Goal: Task Accomplishment & Management: Manage account settings

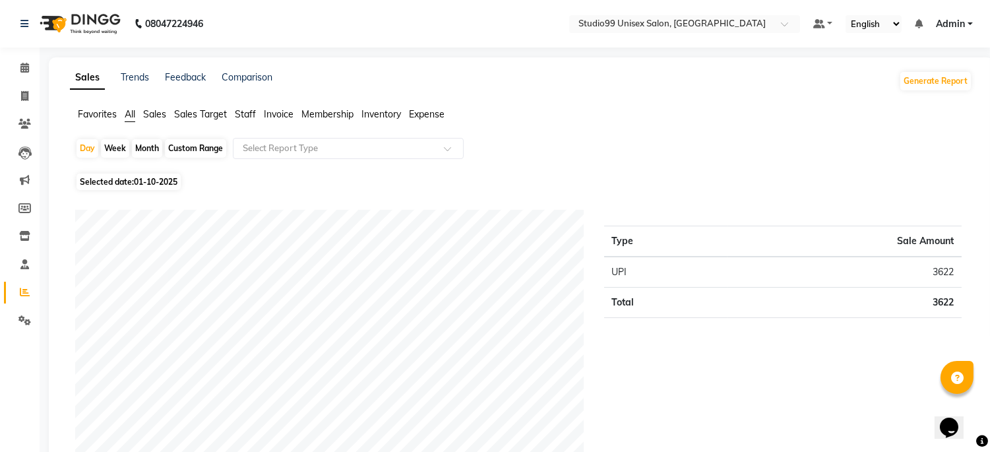
drag, startPoint x: 149, startPoint y: 110, endPoint x: 162, endPoint y: 119, distance: 16.1
click at [149, 111] on span "Sales" at bounding box center [154, 114] width 23 height 12
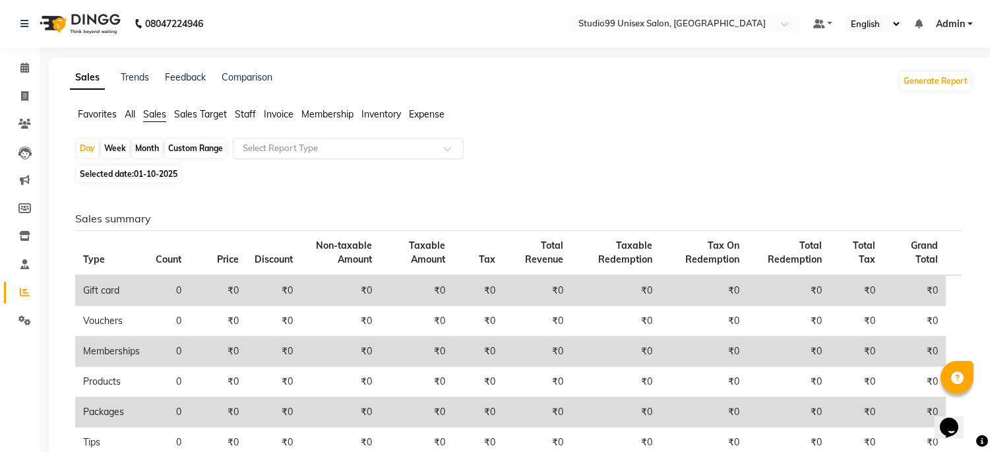
click at [294, 144] on input "text" at bounding box center [335, 148] width 190 height 13
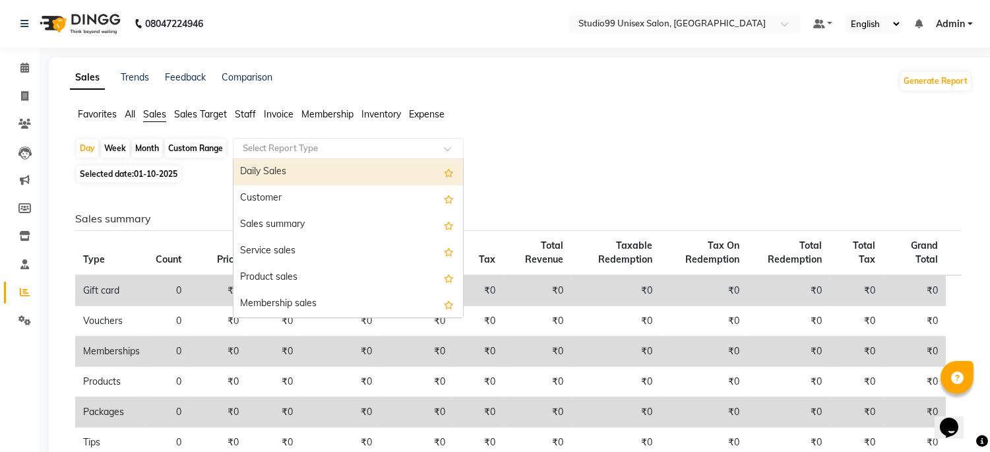
click at [299, 173] on div "Daily Sales" at bounding box center [347, 172] width 229 height 26
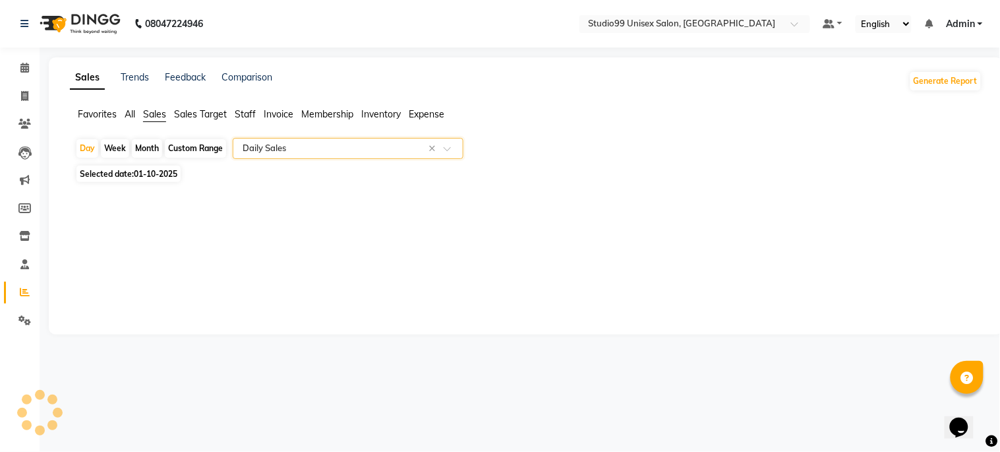
select select "csv"
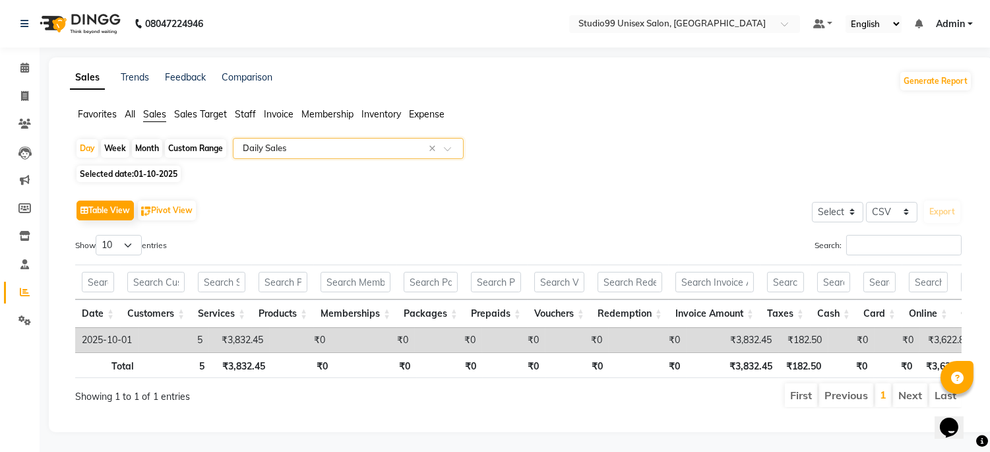
click at [301, 153] on input "text" at bounding box center [335, 148] width 190 height 13
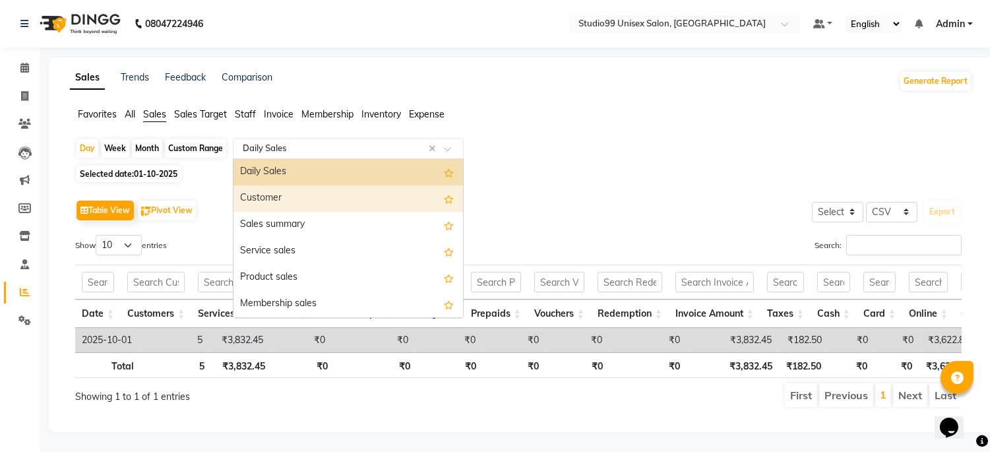
click at [301, 206] on div "Customer" at bounding box center [347, 198] width 229 height 26
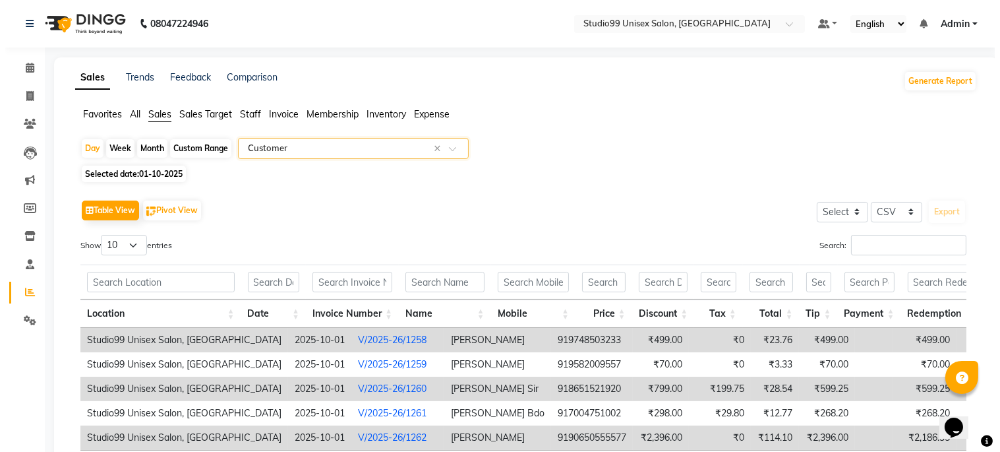
scroll to position [120, 0]
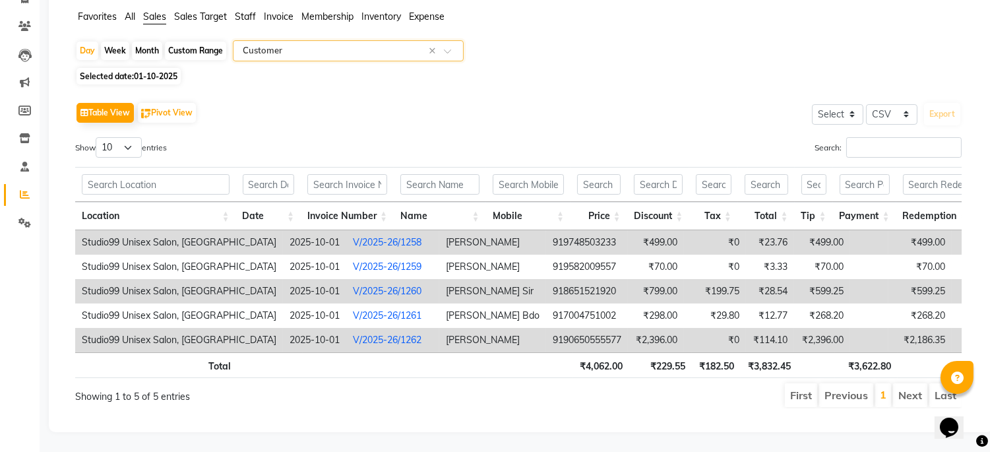
click at [353, 236] on link "V/2025-26/1258" at bounding box center [387, 242] width 69 height 12
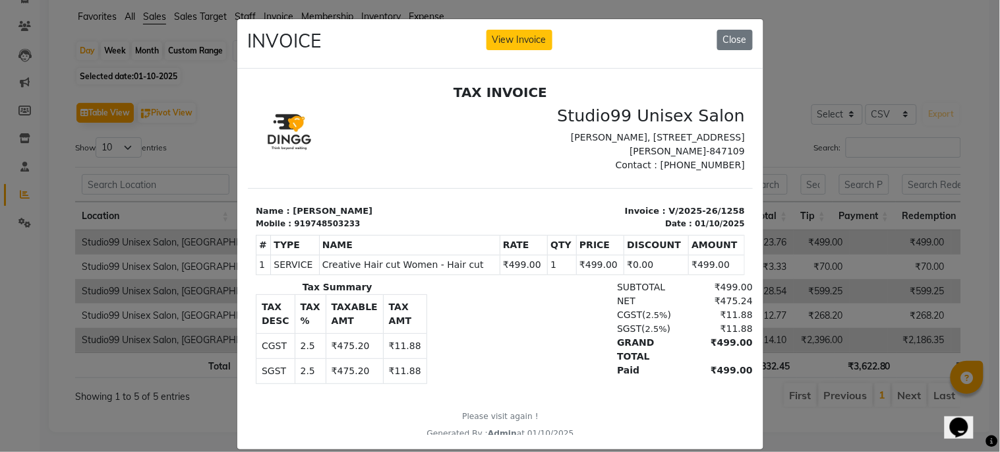
scroll to position [0, 0]
click at [724, 35] on button "Close" at bounding box center [735, 40] width 36 height 20
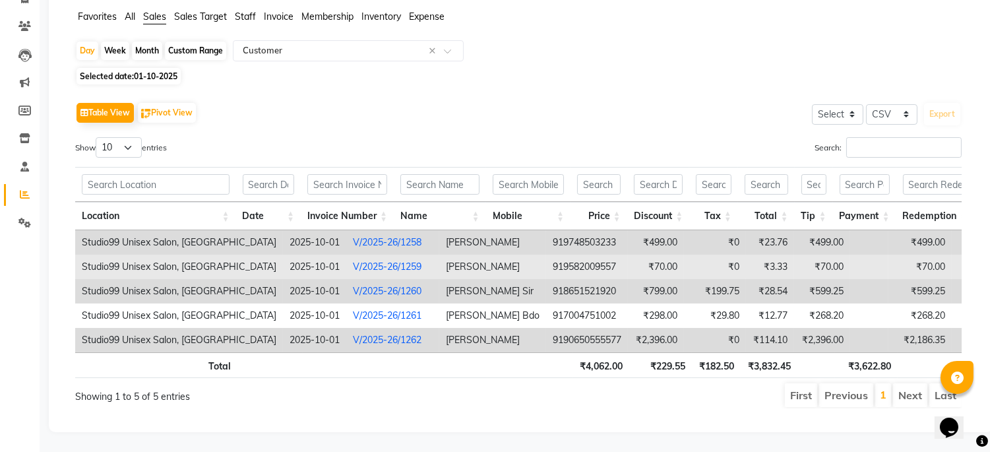
click at [363, 260] on link "V/2025-26/1259" at bounding box center [387, 266] width 69 height 12
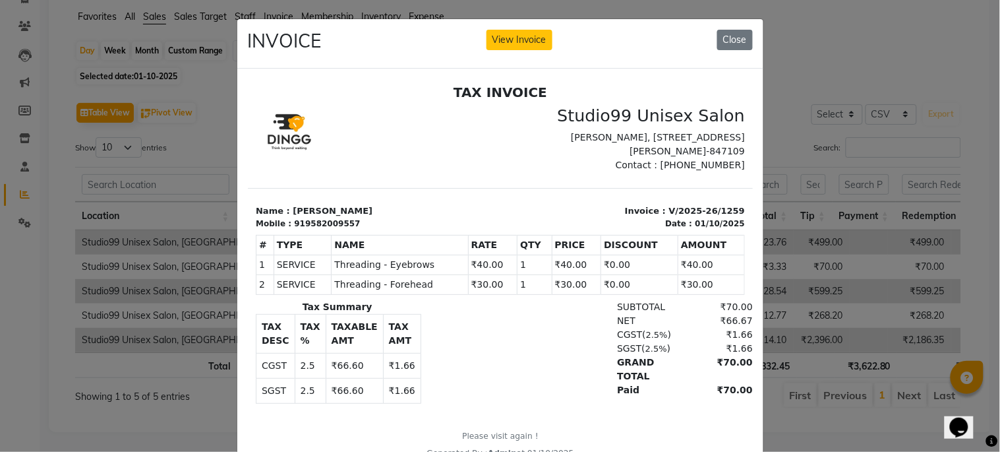
drag, startPoint x: 717, startPoint y: 34, endPoint x: 719, endPoint y: 47, distance: 13.3
click at [717, 34] on button "Close" at bounding box center [735, 40] width 36 height 20
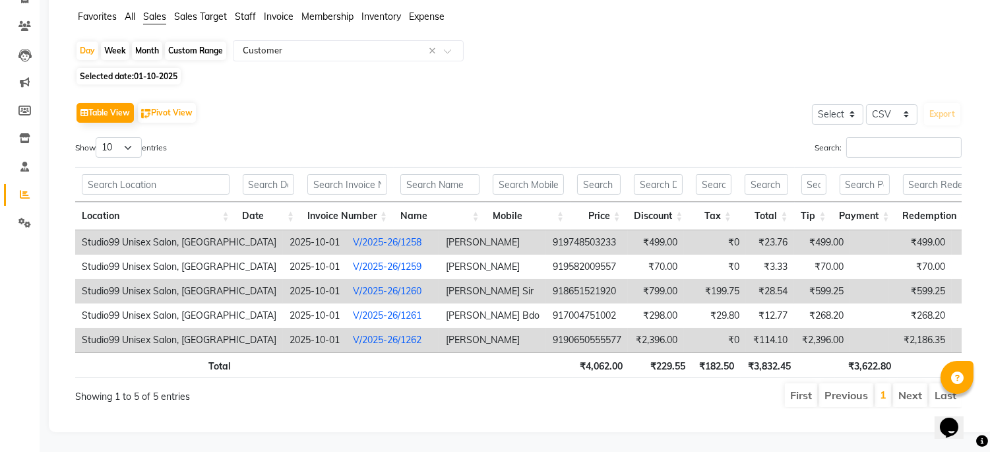
click at [361, 285] on link "V/2025-26/1260" at bounding box center [387, 291] width 69 height 12
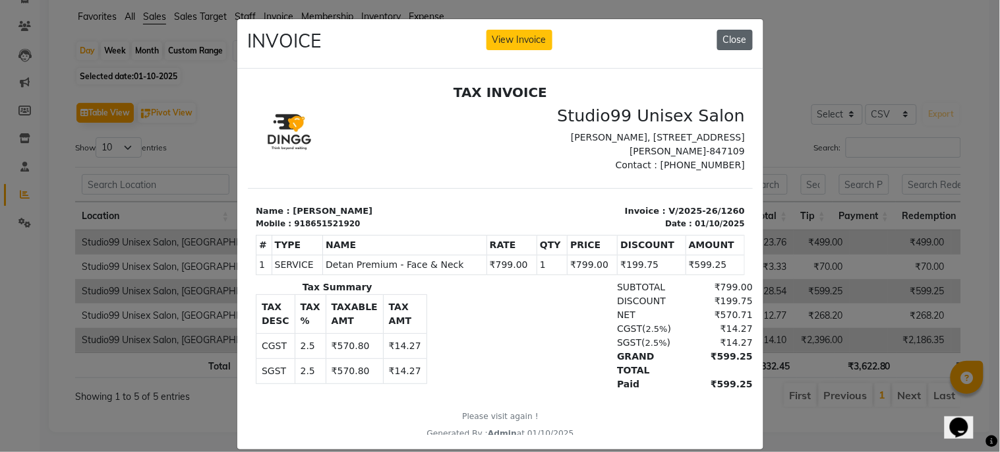
click at [717, 45] on button "Close" at bounding box center [735, 40] width 36 height 20
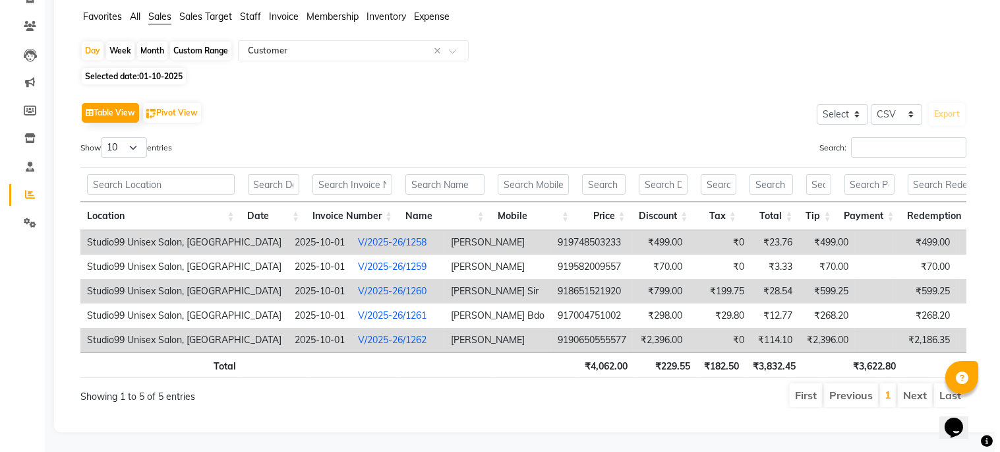
scroll to position [0, 102]
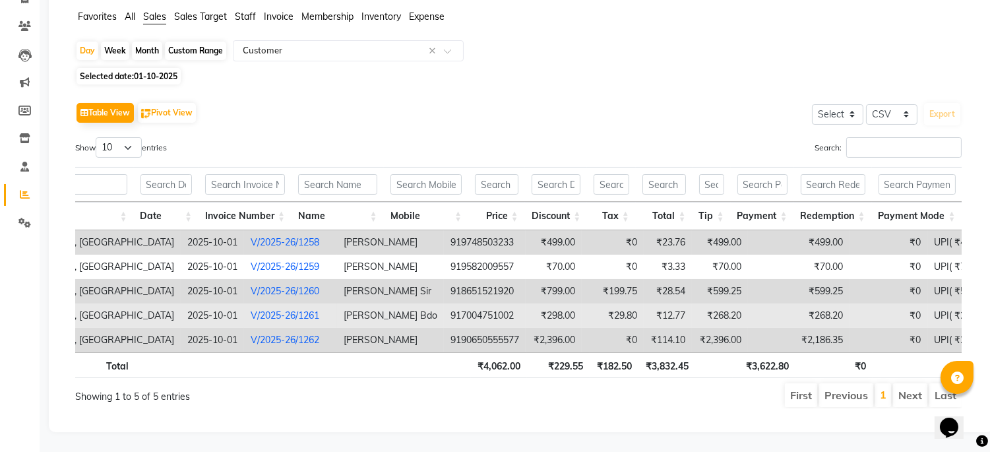
click at [251, 309] on link "V/2025-26/1261" at bounding box center [285, 315] width 69 height 12
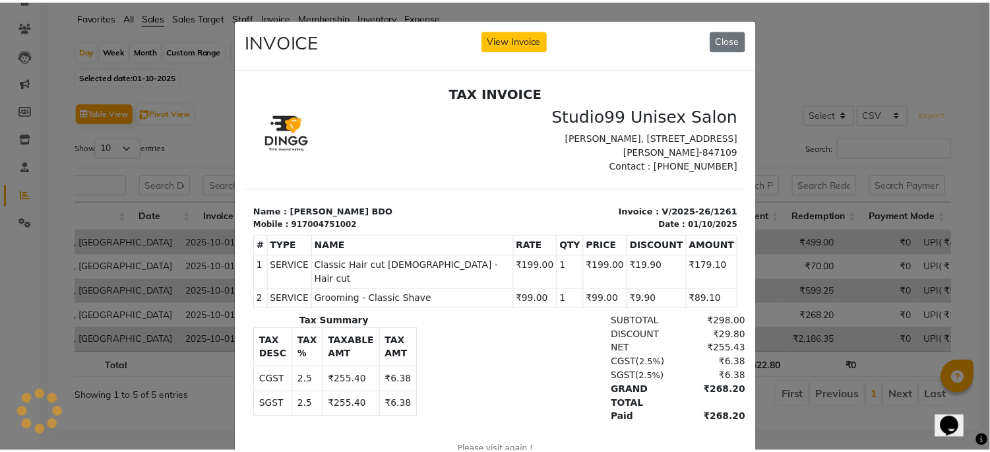
scroll to position [0, 0]
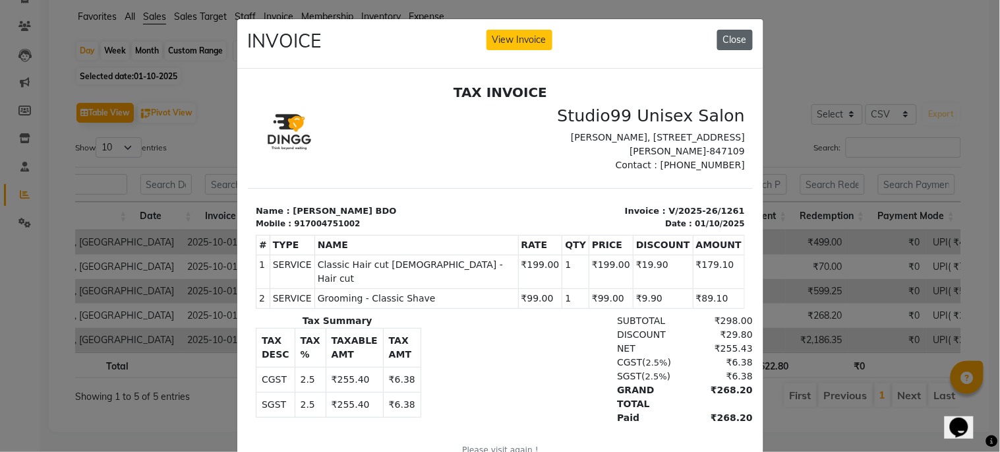
click at [719, 44] on button "Close" at bounding box center [735, 40] width 36 height 20
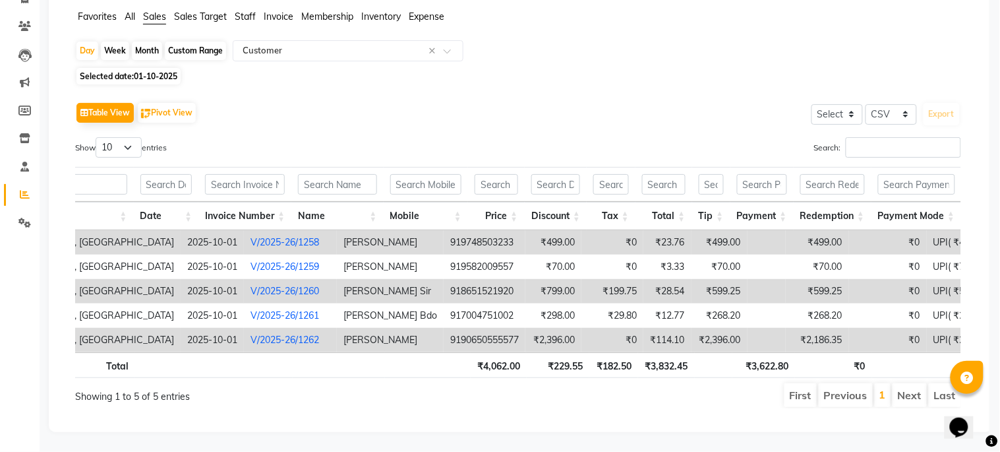
scroll to position [0, 91]
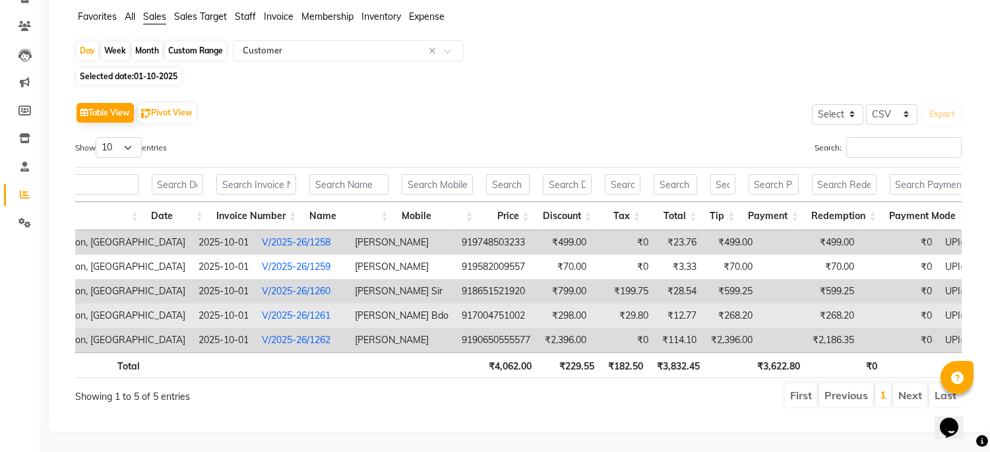
click at [280, 309] on link "V/2025-26/1261" at bounding box center [296, 315] width 69 height 12
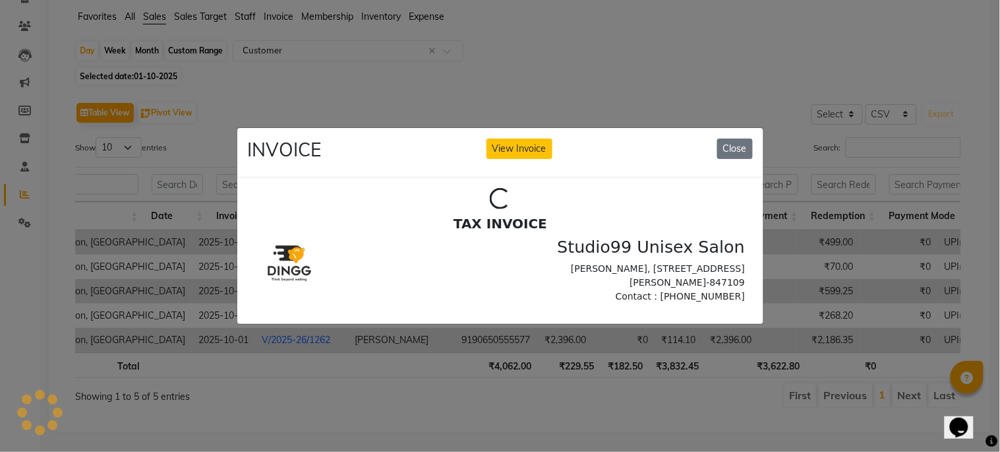
scroll to position [0, 0]
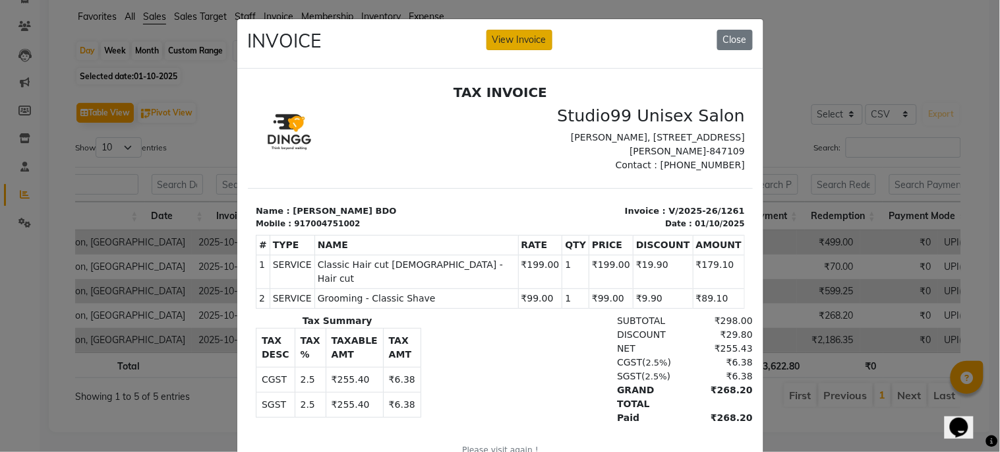
click at [500, 36] on button "View Invoice" at bounding box center [520, 40] width 66 height 20
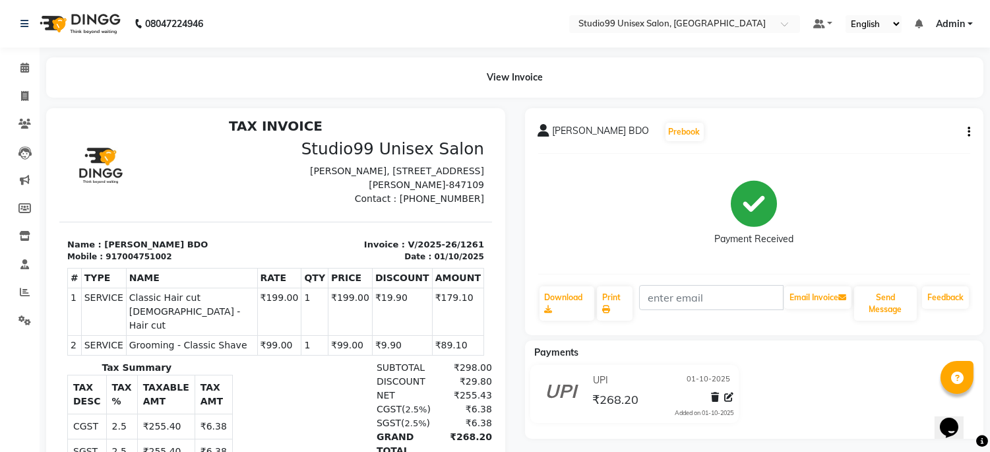
scroll to position [11, 0]
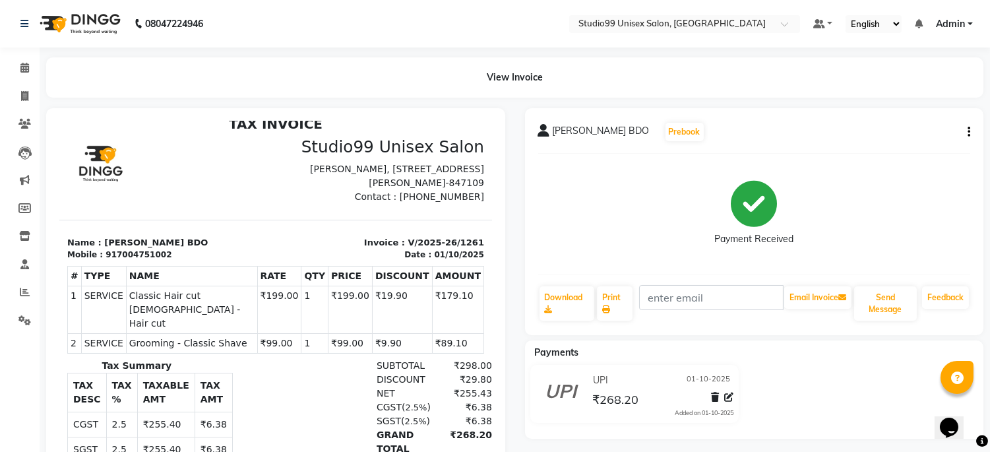
click at [965, 134] on button "button" at bounding box center [966, 132] width 8 height 14
click at [869, 148] on div "Edit Invoice" at bounding box center [903, 148] width 90 height 16
select select "service"
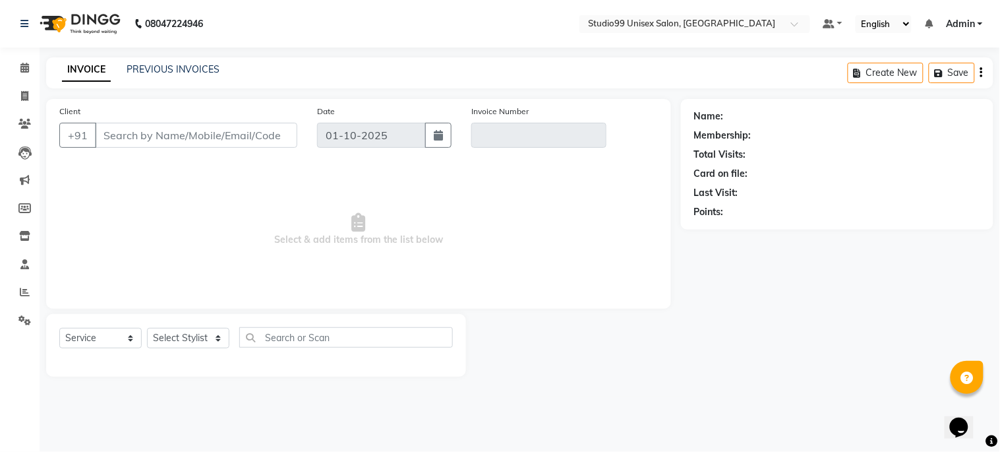
type input "7004751002"
type input "V/2025-26/1261"
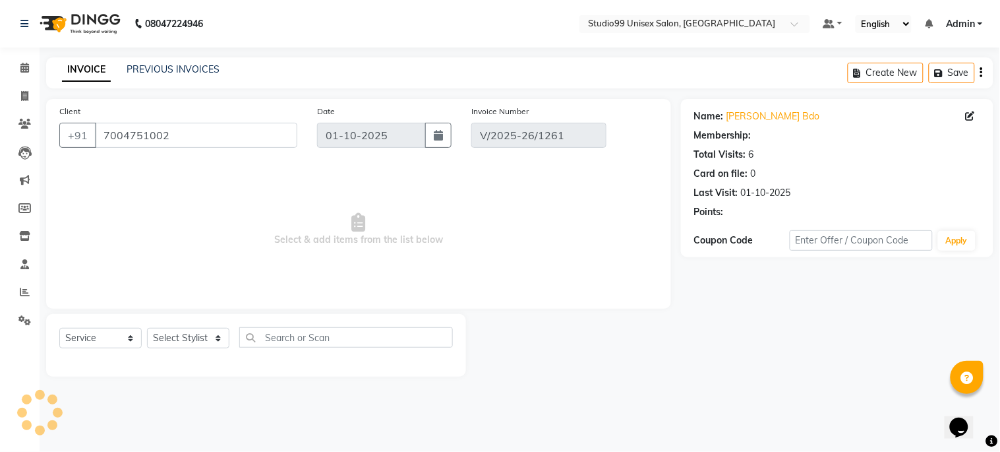
select select "1: Object"
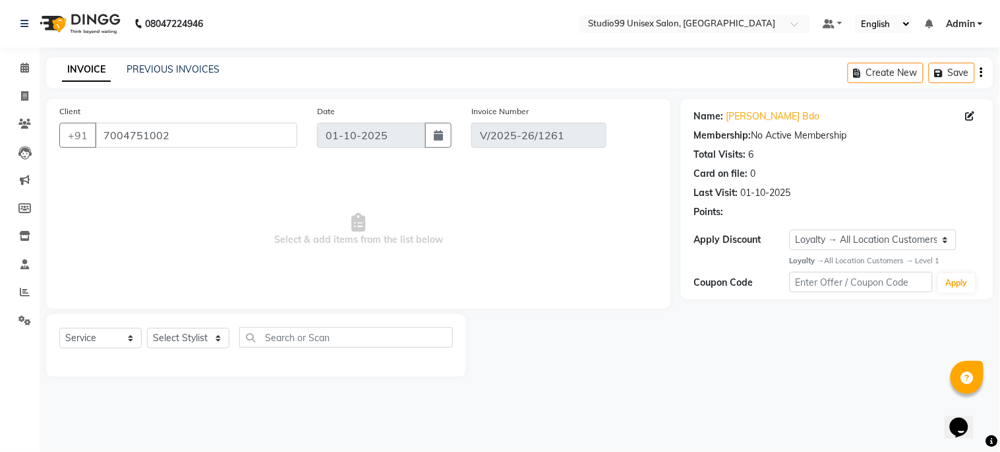
select select "select"
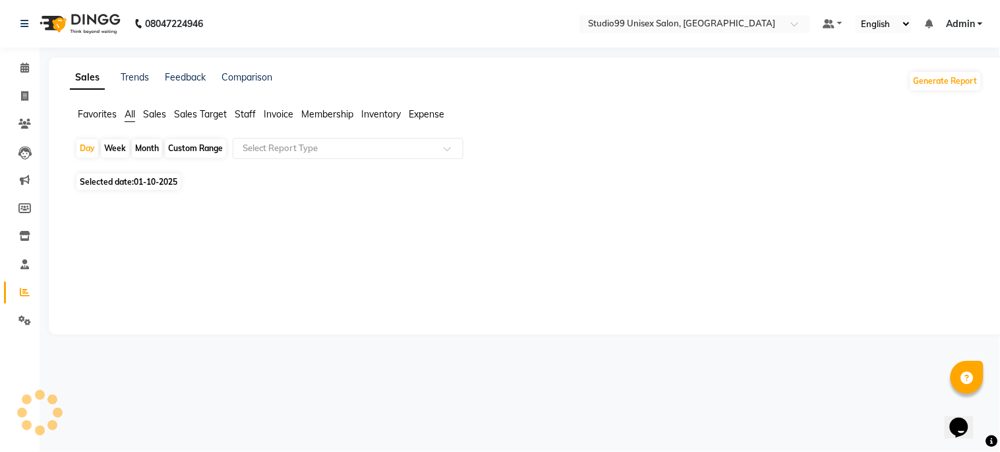
click at [165, 119] on span "Sales" at bounding box center [154, 114] width 23 height 12
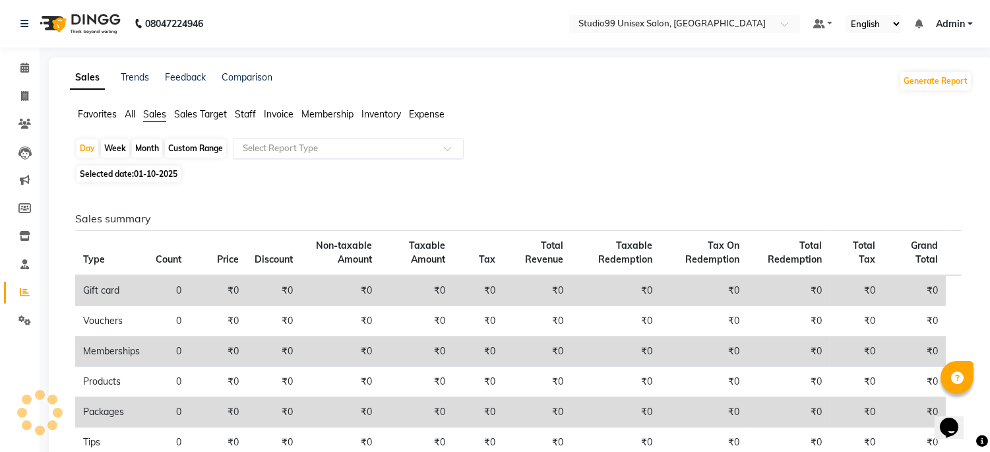
click at [269, 144] on input "text" at bounding box center [335, 148] width 190 height 13
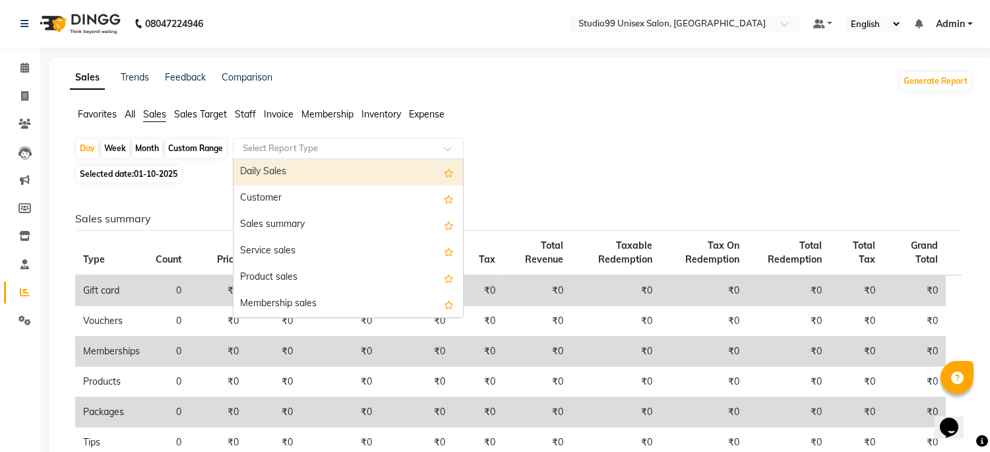
click at [273, 174] on div "Daily Sales" at bounding box center [347, 172] width 229 height 26
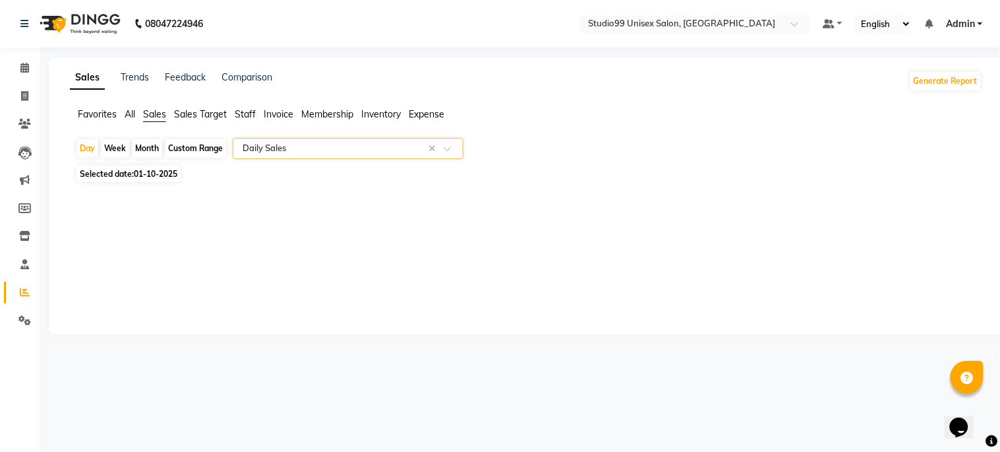
select select "csv"
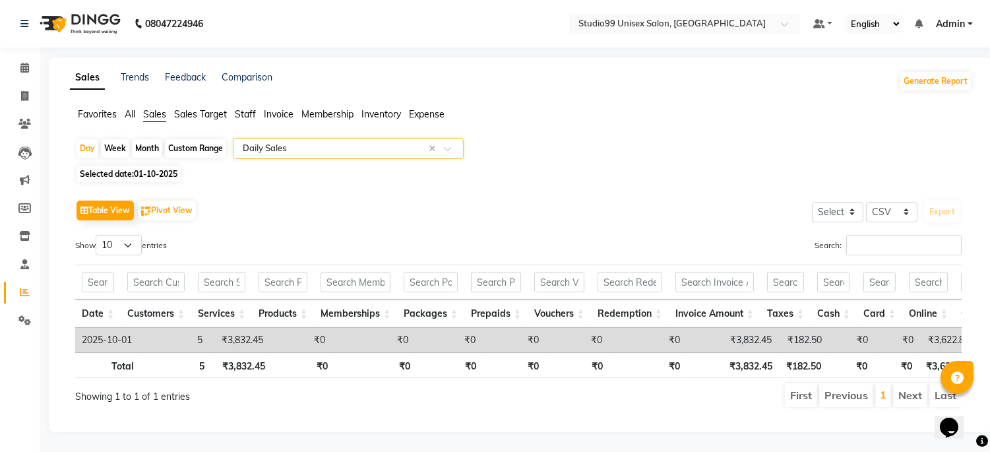
scroll to position [22, 0]
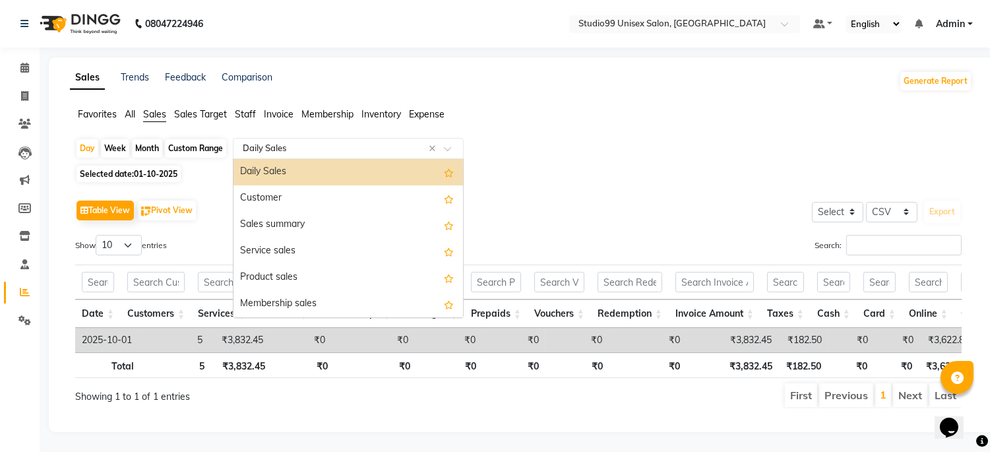
click at [345, 142] on input "text" at bounding box center [335, 148] width 190 height 13
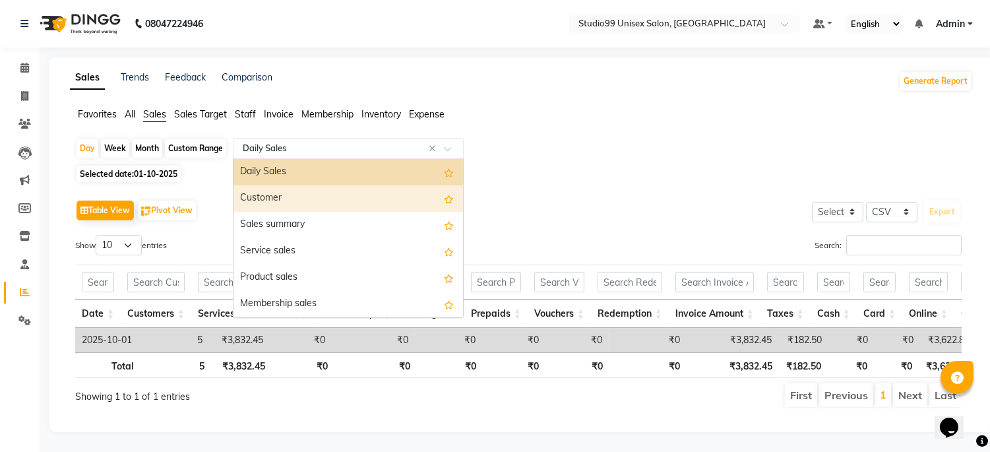
click at [295, 185] on div "Customer" at bounding box center [347, 198] width 229 height 26
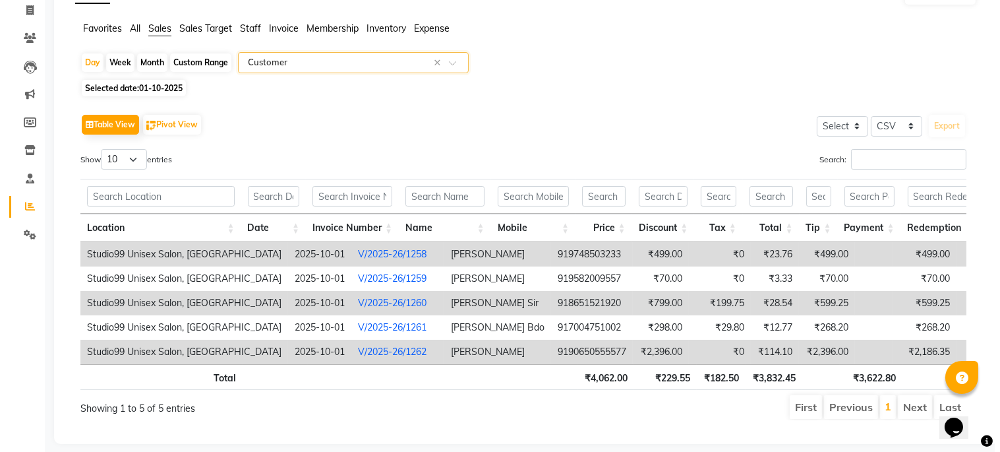
scroll to position [120, 0]
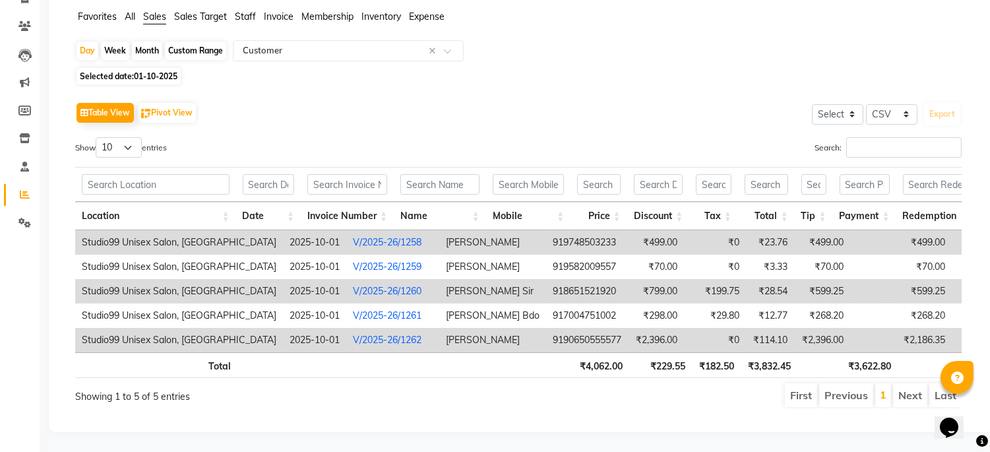
click at [353, 334] on link "V/2025-26/1262" at bounding box center [387, 340] width 69 height 12
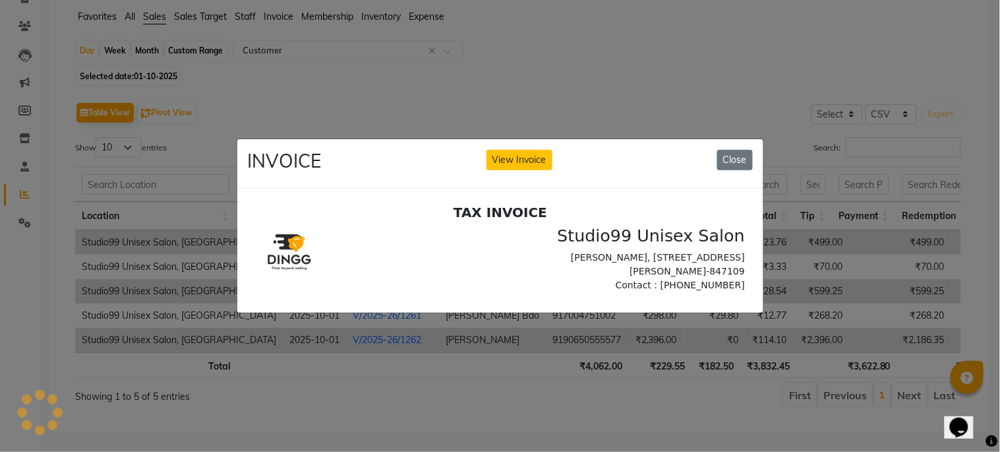
scroll to position [0, 0]
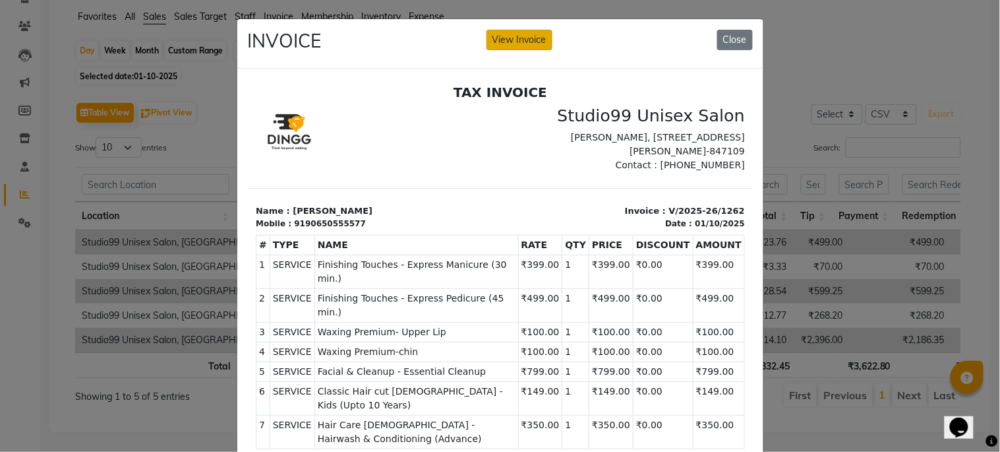
click at [528, 38] on button "View Invoice" at bounding box center [520, 40] width 66 height 20
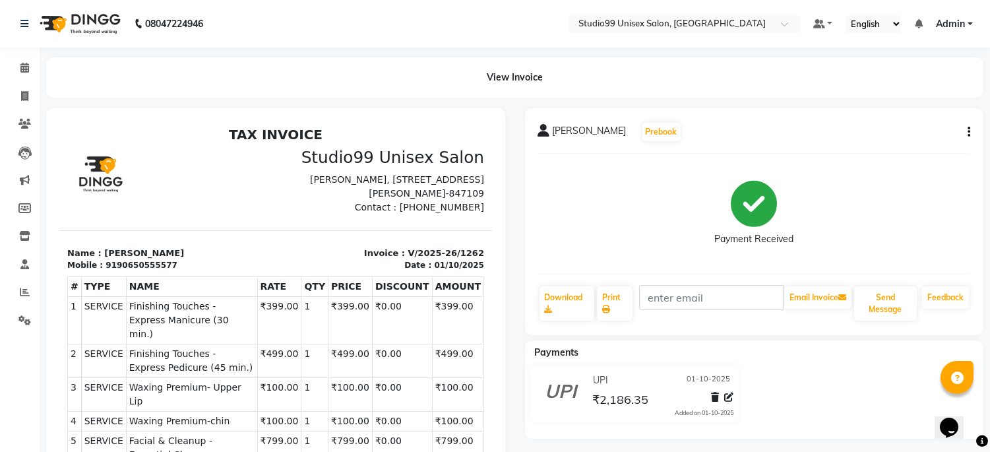
click at [970, 127] on div "[PERSON_NAME] Prebook Payment Received Download Print Email Invoice Send Messag…" at bounding box center [754, 221] width 459 height 227
click at [966, 133] on button "button" at bounding box center [966, 132] width 8 height 14
click at [911, 141] on div "Edit Invoice" at bounding box center [903, 148] width 90 height 16
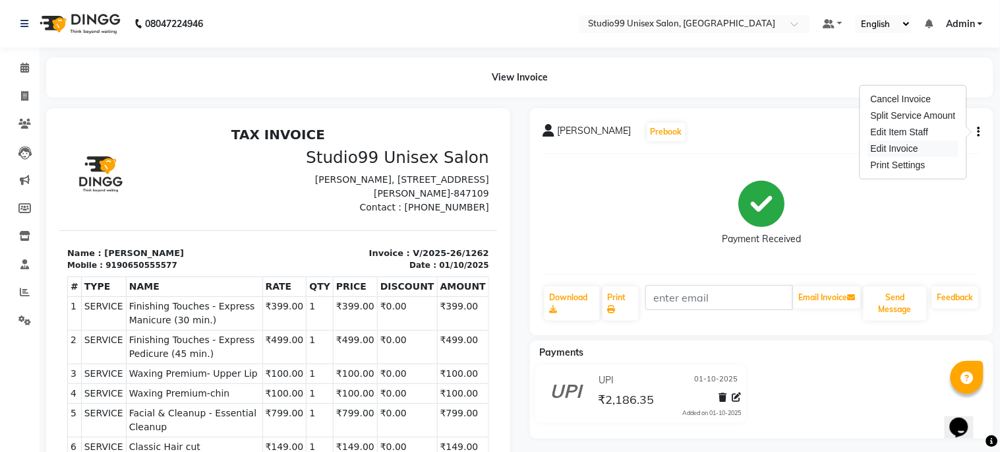
select select "service"
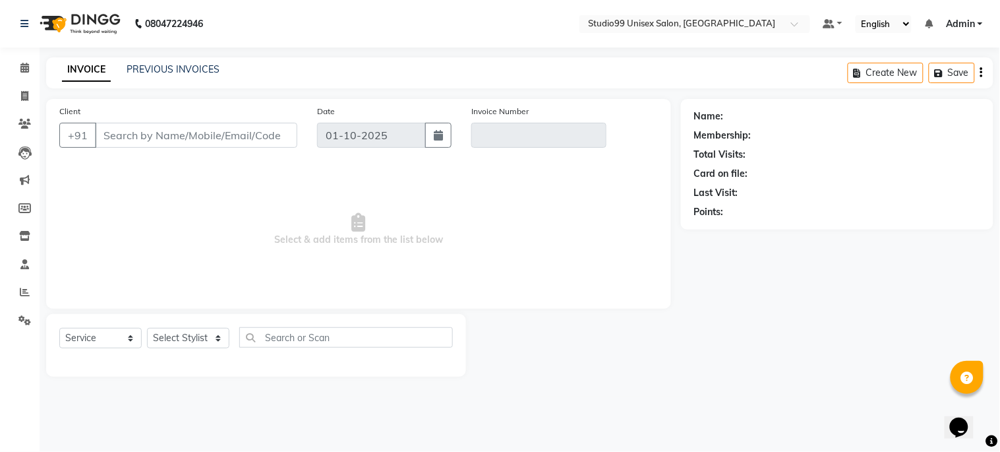
type input "90650555577"
type input "V/2025-26/1262"
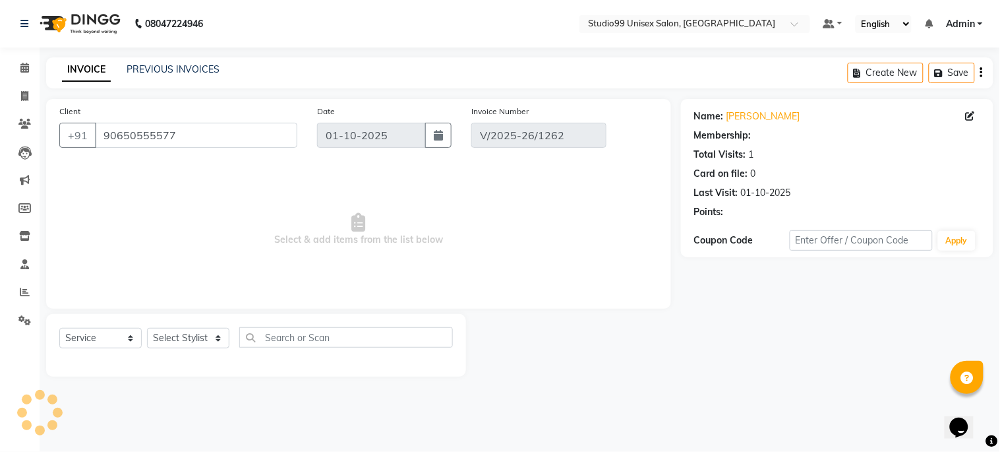
select select "select"
select select "1: Object"
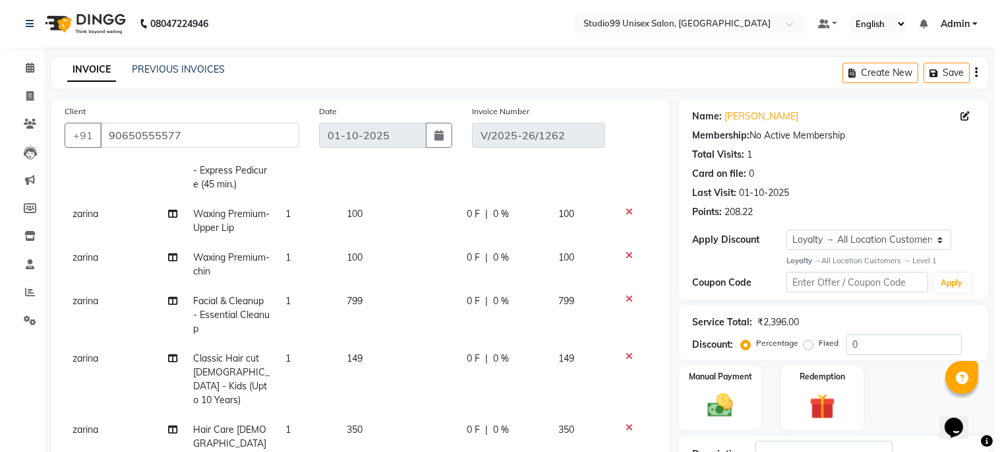
scroll to position [380, 0]
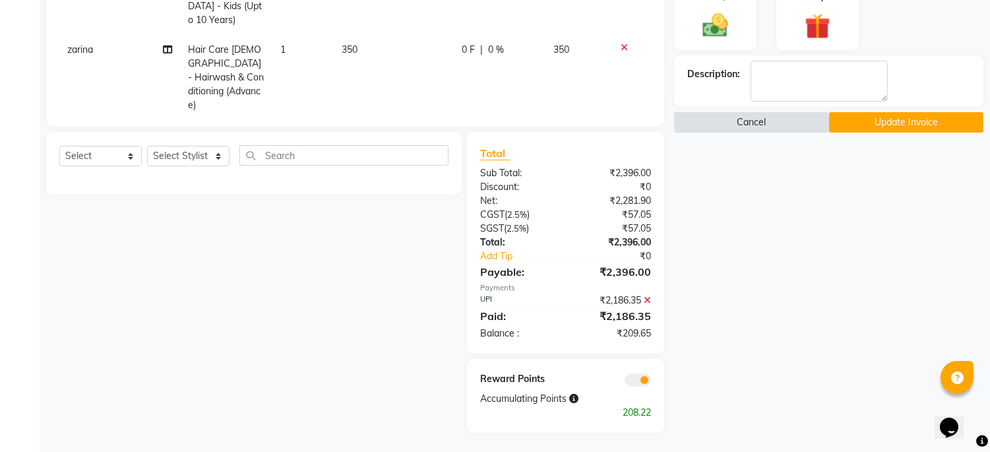
click at [700, 119] on button "Cancel" at bounding box center [751, 122] width 154 height 20
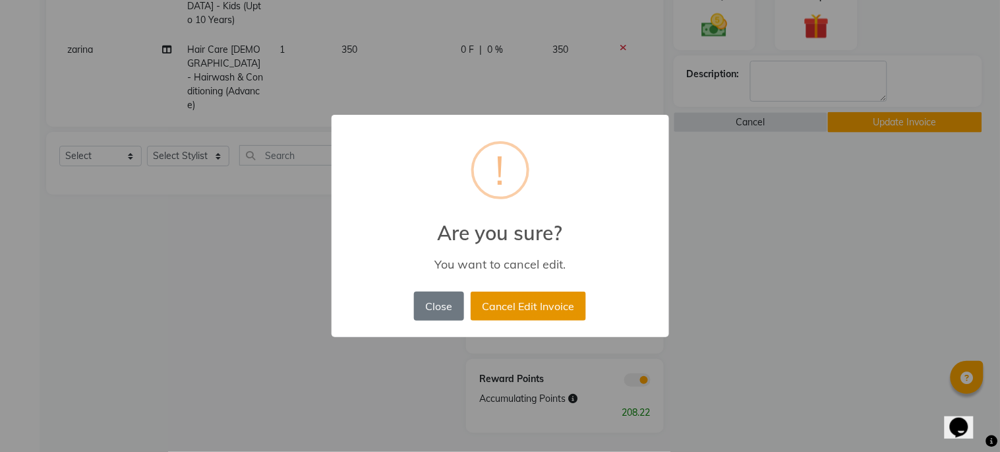
click at [546, 301] on button "Cancel Edit Invoice" at bounding box center [528, 305] width 115 height 29
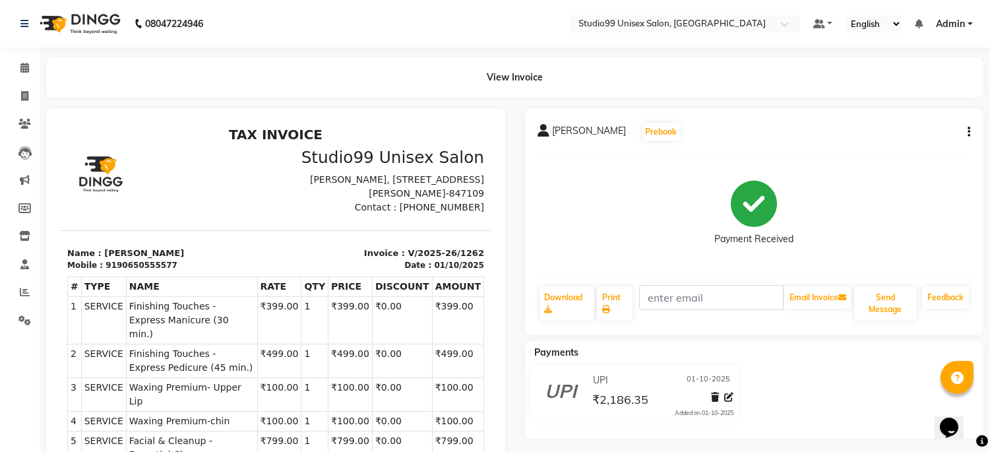
click at [968, 132] on icon "button" at bounding box center [968, 132] width 3 height 1
click at [886, 147] on div "Edit Invoice" at bounding box center [903, 148] width 90 height 16
select select "service"
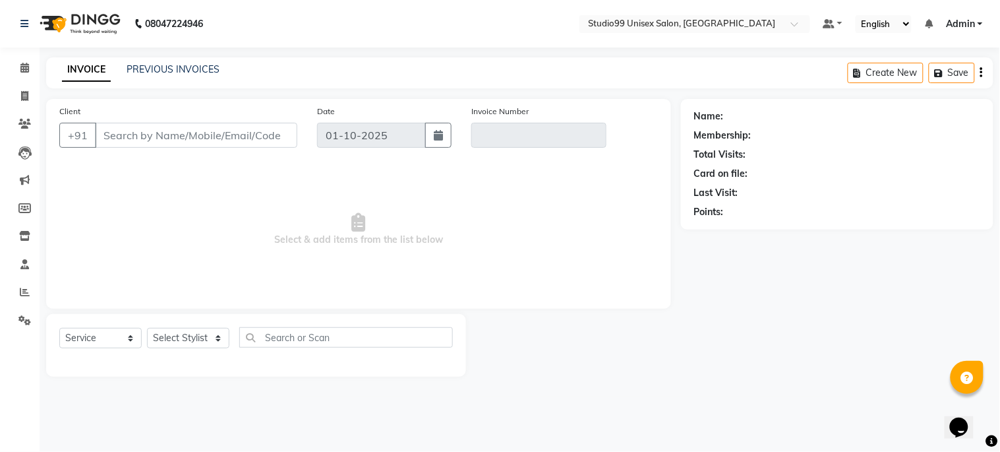
type input "90650555577"
type input "V/2025-26/1262"
select select "select"
select select "1: Object"
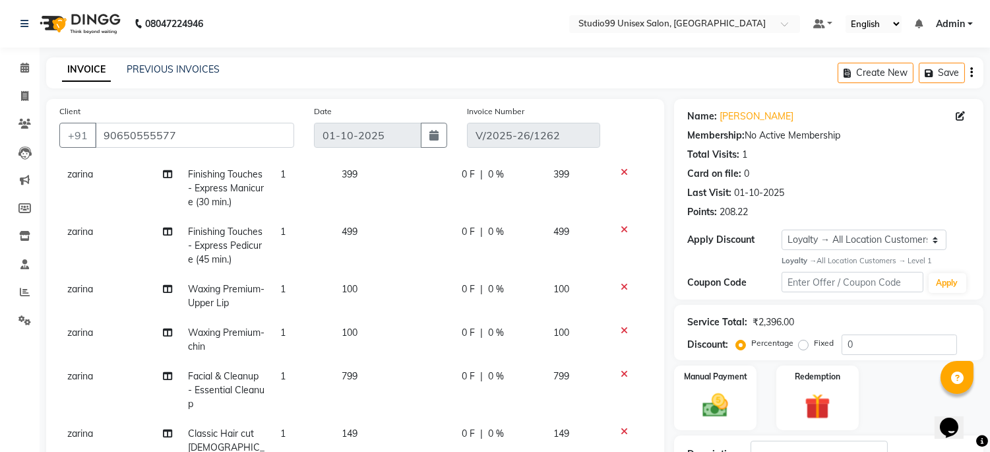
scroll to position [133, 0]
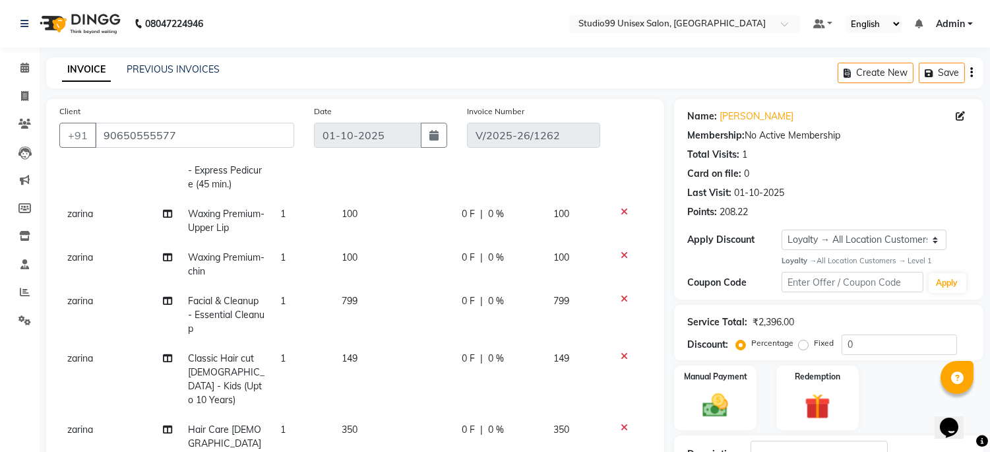
click at [84, 309] on td "zarina" at bounding box center [119, 314] width 121 height 57
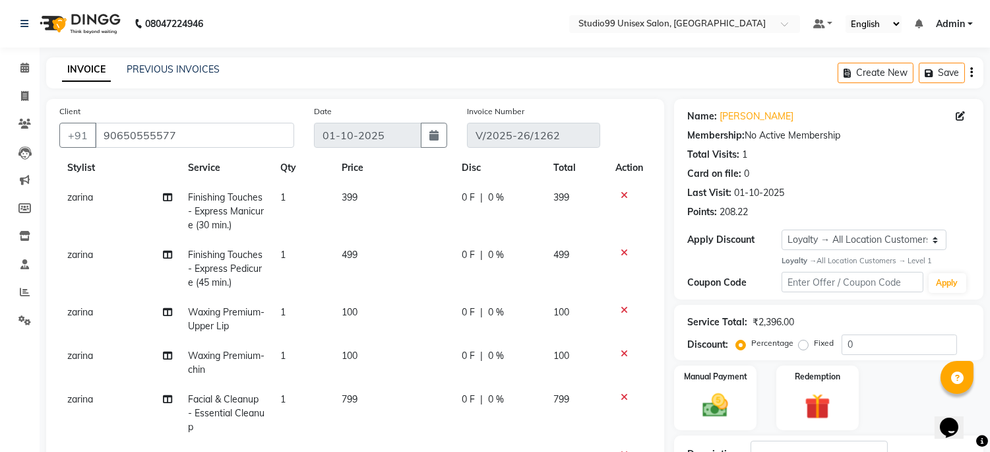
select select "59621"
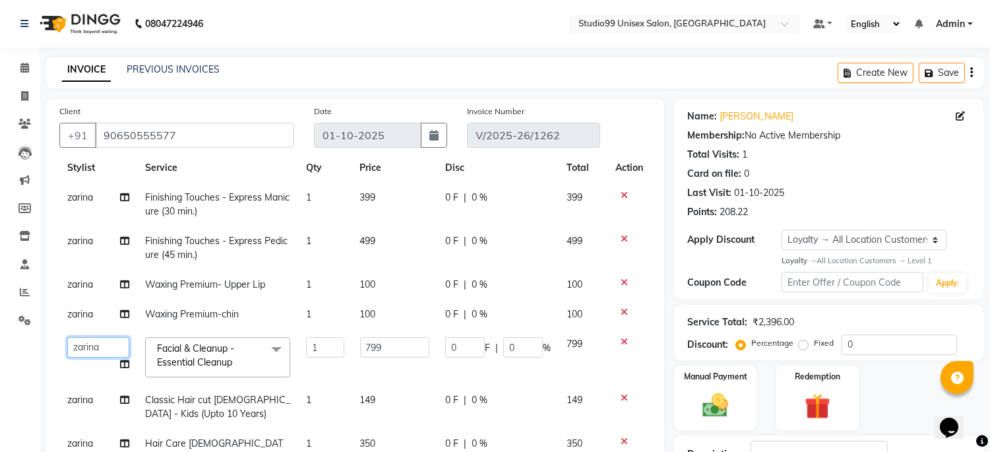
click at [110, 350] on select "Admin [PERSON_NAME] pooja Shankar [PERSON_NAME]" at bounding box center [98, 347] width 62 height 20
select select "85013"
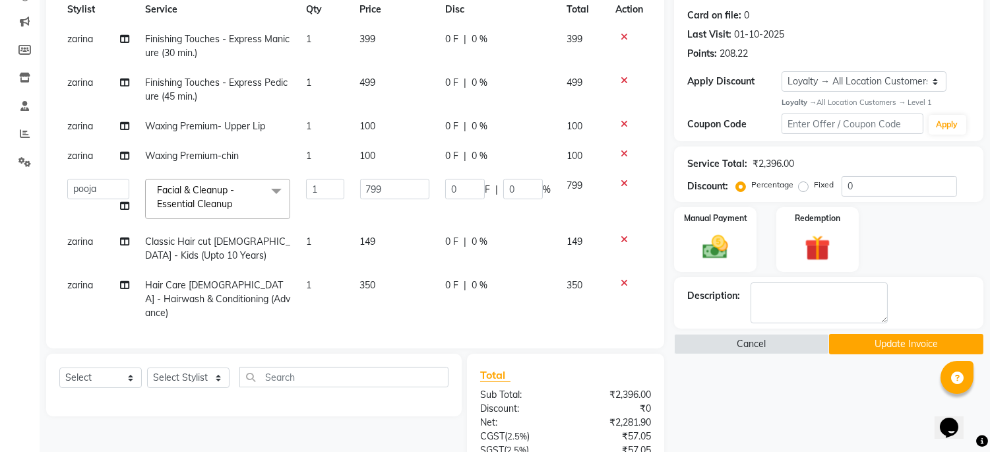
scroll to position [293, 0]
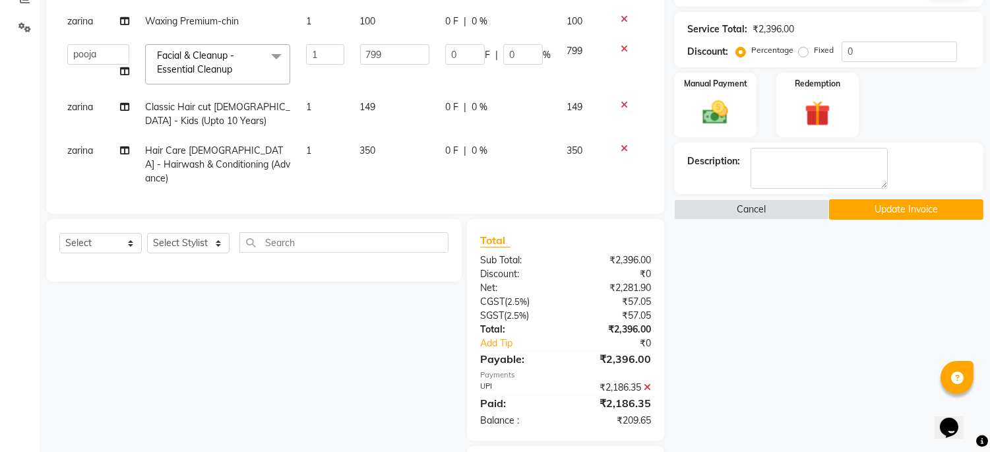
click at [900, 206] on button "Update Invoice" at bounding box center [906, 209] width 154 height 20
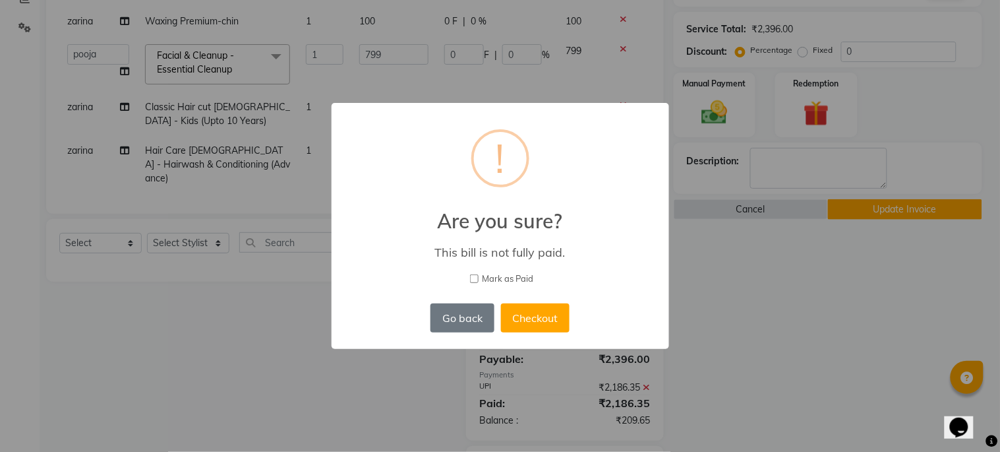
click at [478, 276] on input "Mark as Paid" at bounding box center [474, 278] width 9 height 9
checkbox input "true"
click at [544, 307] on button "Checkout" at bounding box center [535, 317] width 69 height 29
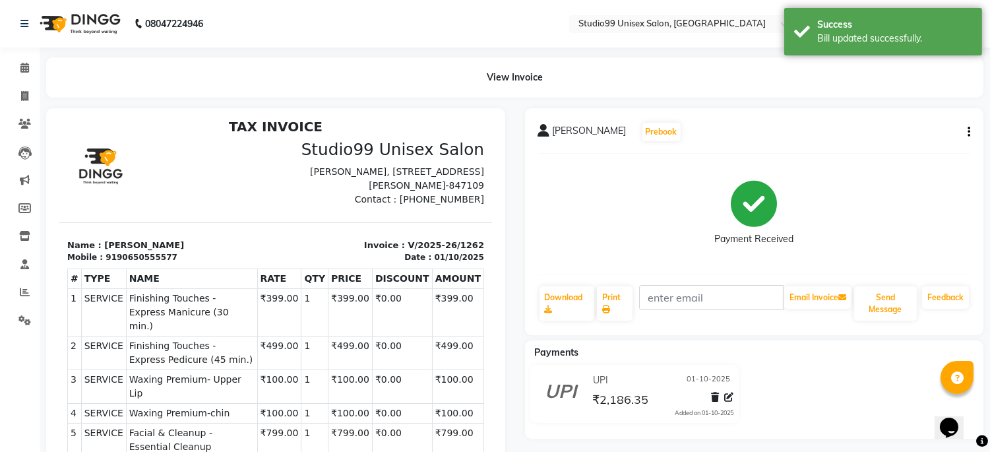
scroll to position [10, 0]
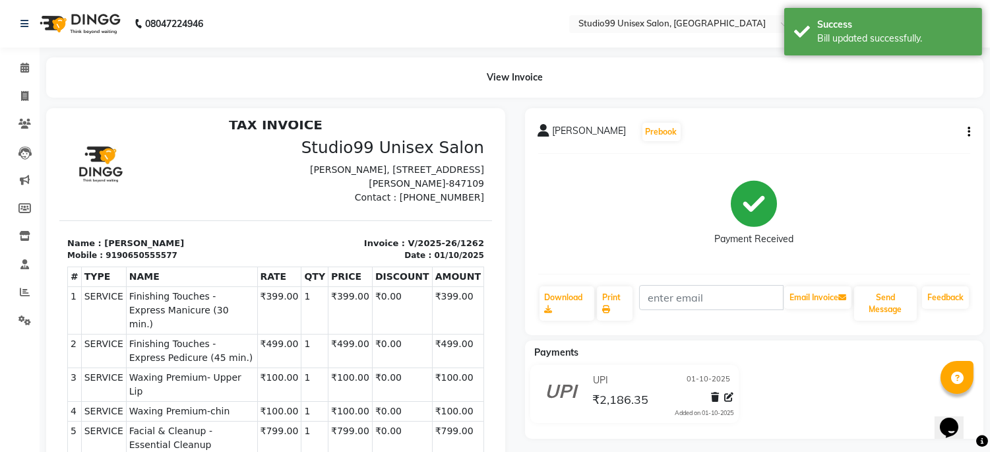
click at [967, 132] on icon "button" at bounding box center [968, 132] width 3 height 1
click at [892, 144] on div "Edit Invoice" at bounding box center [903, 148] width 90 height 16
select select "service"
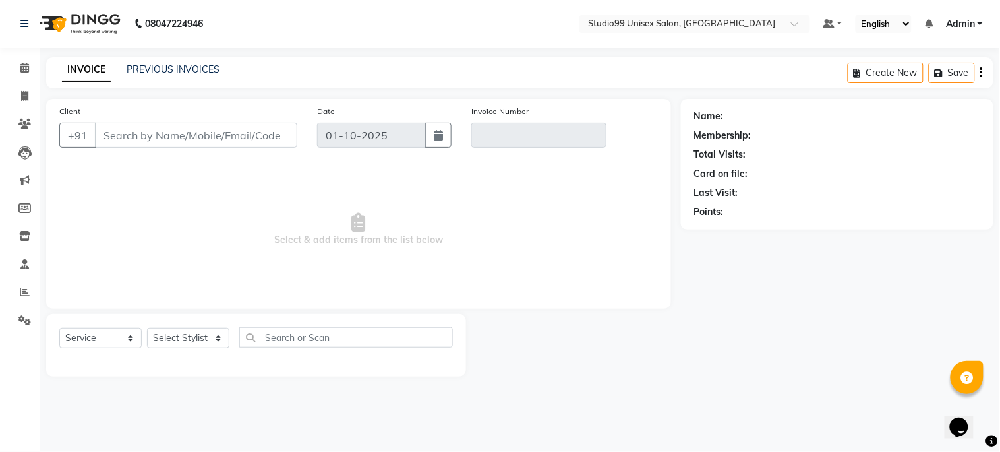
type input "90650555577"
type input "V/2025-26/1262"
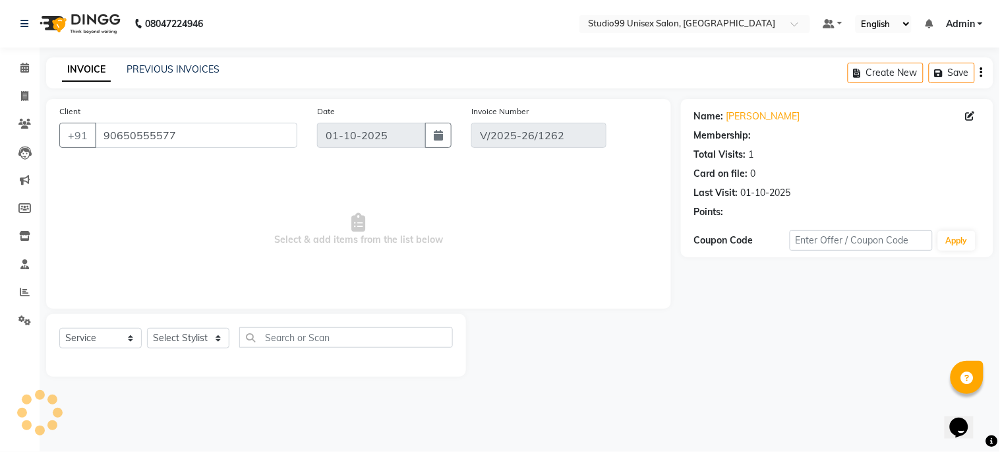
select select "1: Object"
select select "select"
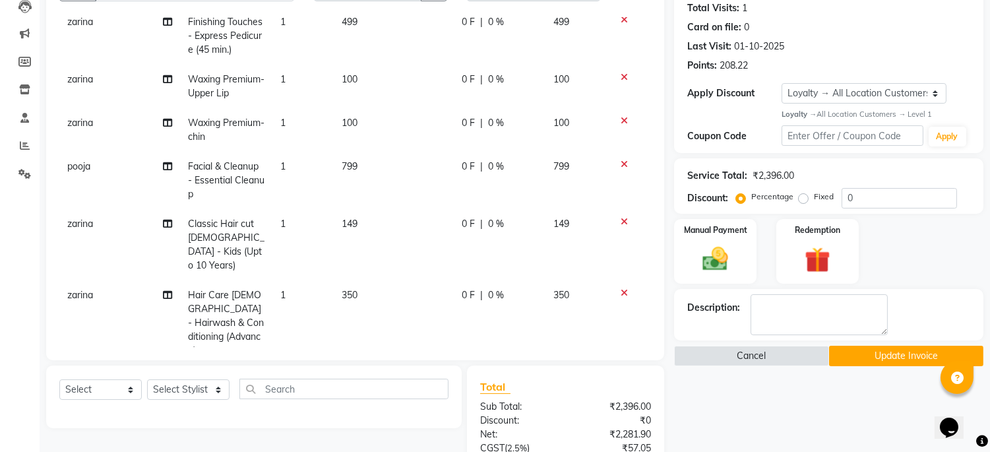
scroll to position [133, 0]
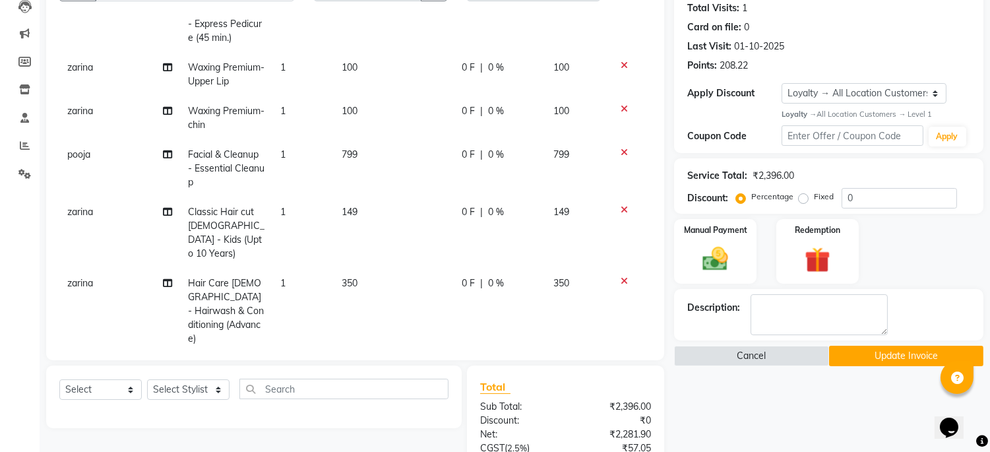
click at [84, 214] on span "zarina" at bounding box center [80, 212] width 26 height 12
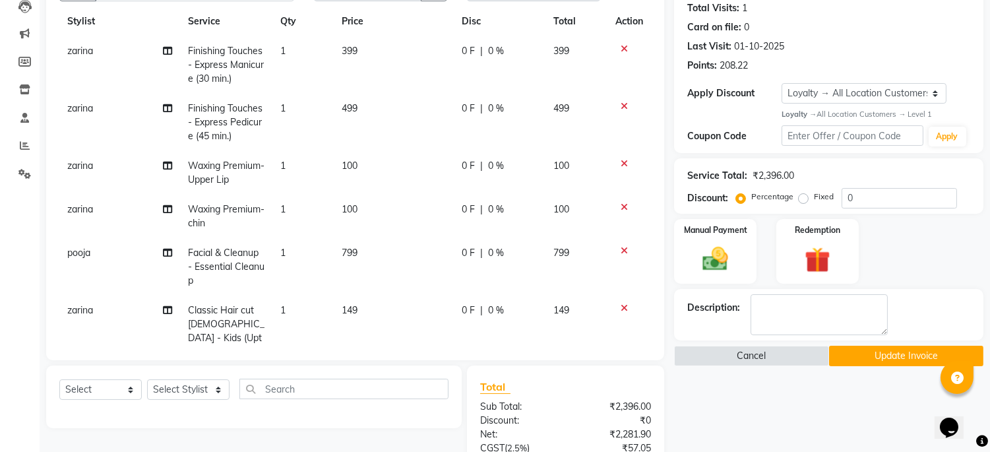
select select "59621"
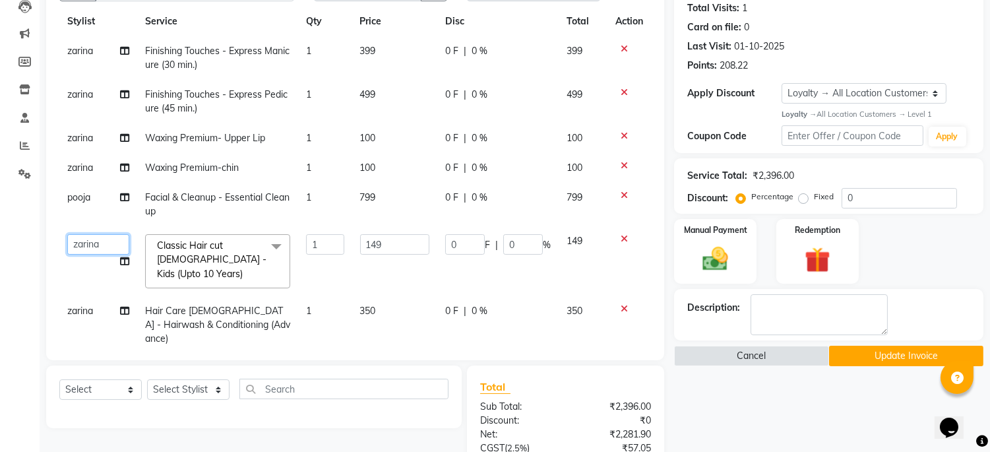
click at [103, 247] on select "Admin [PERSON_NAME] pooja Shankar [PERSON_NAME]" at bounding box center [98, 244] width 62 height 20
select select "45039"
click at [96, 298] on td "zarina" at bounding box center [98, 324] width 78 height 57
select select "59621"
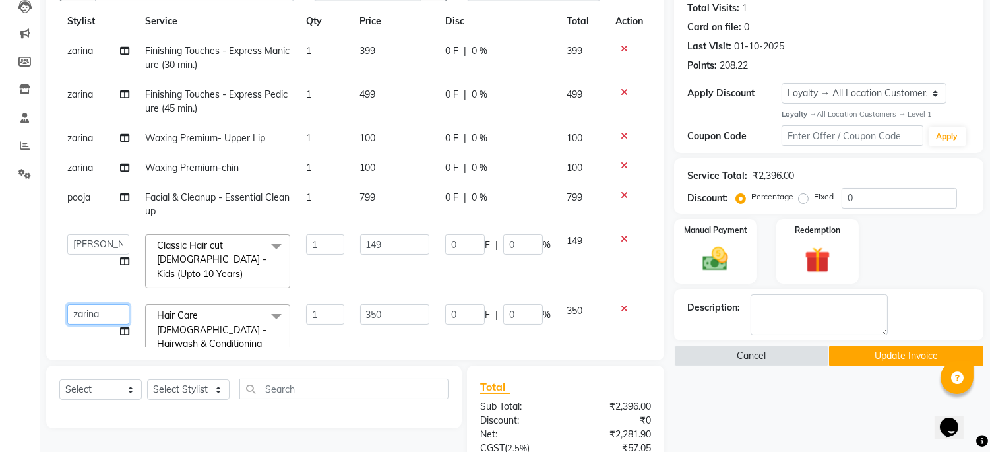
click at [96, 304] on select "Admin [PERSON_NAME] pooja Shankar [PERSON_NAME]" at bounding box center [98, 314] width 62 height 20
select select "45039"
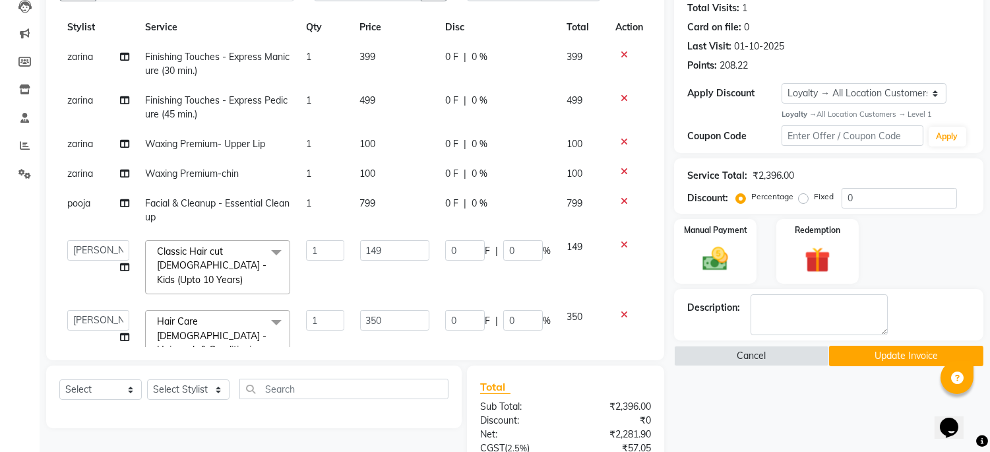
scroll to position [0, 0]
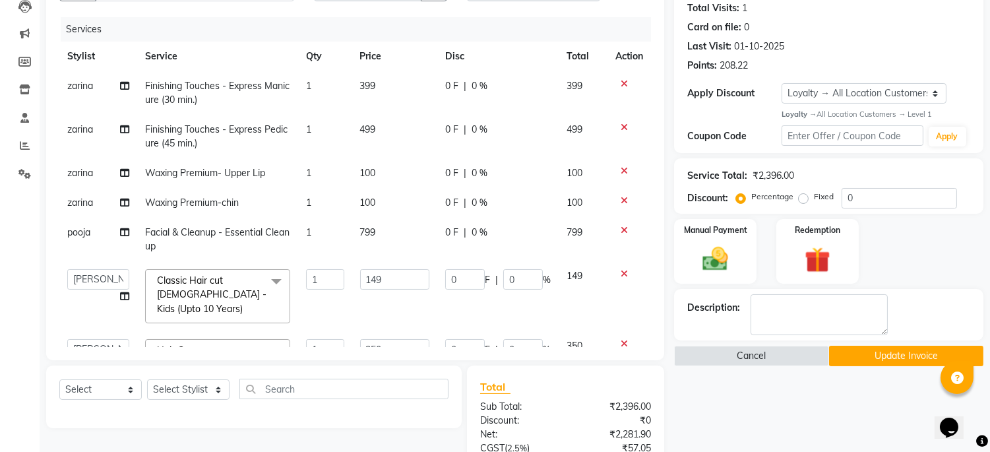
click at [878, 353] on button "Update Invoice" at bounding box center [906, 356] width 154 height 20
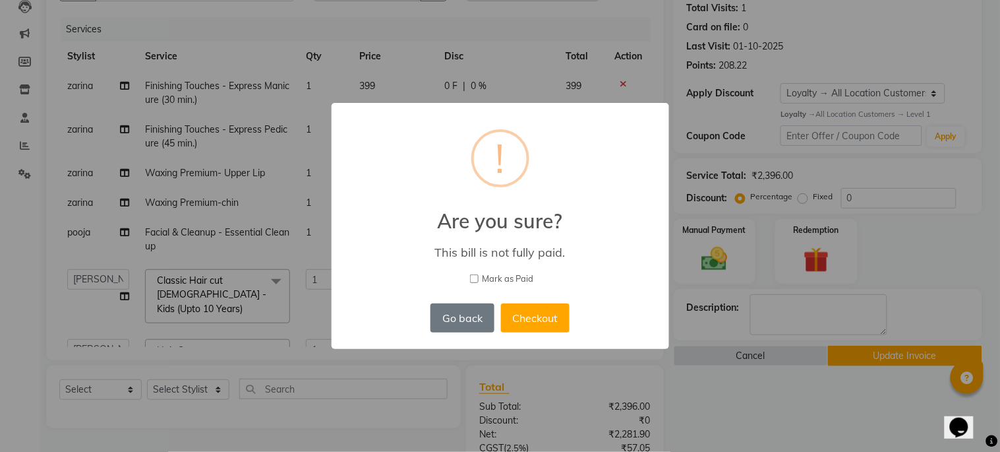
click at [471, 279] on input "Mark as Paid" at bounding box center [474, 278] width 9 height 9
checkbox input "true"
click at [528, 313] on button "Checkout" at bounding box center [535, 317] width 69 height 29
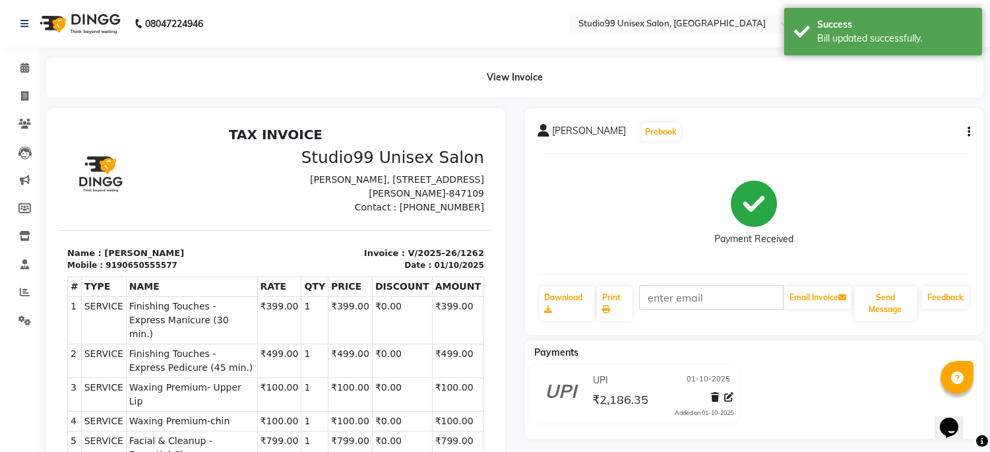
click at [968, 132] on icon "button" at bounding box center [968, 132] width 3 height 1
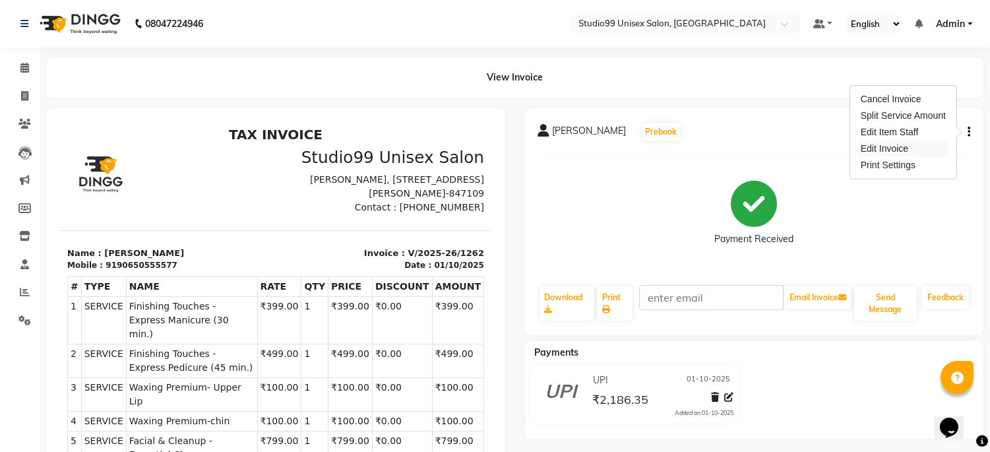
click at [880, 144] on div "Edit Invoice" at bounding box center [903, 148] width 90 height 16
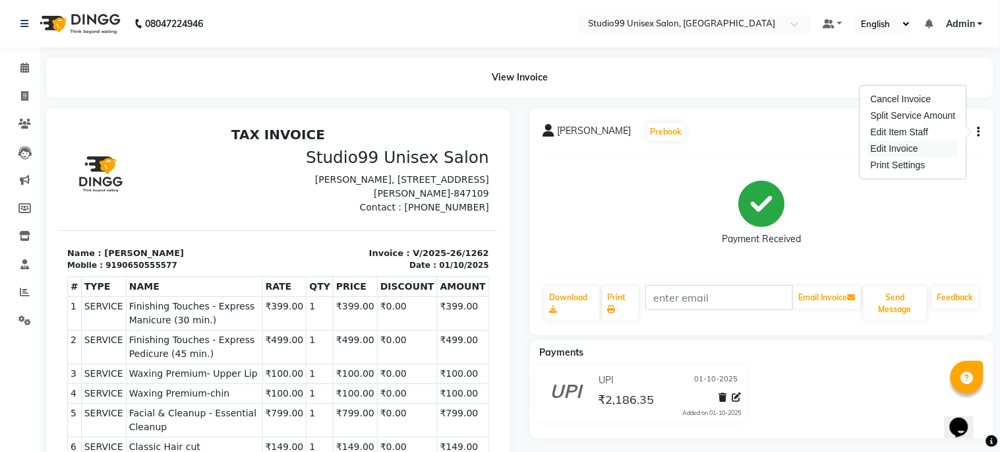
select select "service"
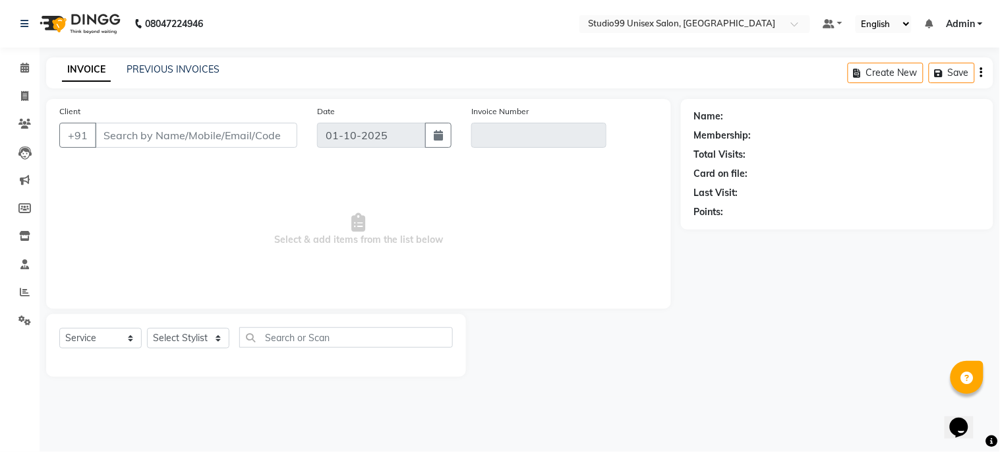
type input "90650555577"
type input "V/2025-26/1262"
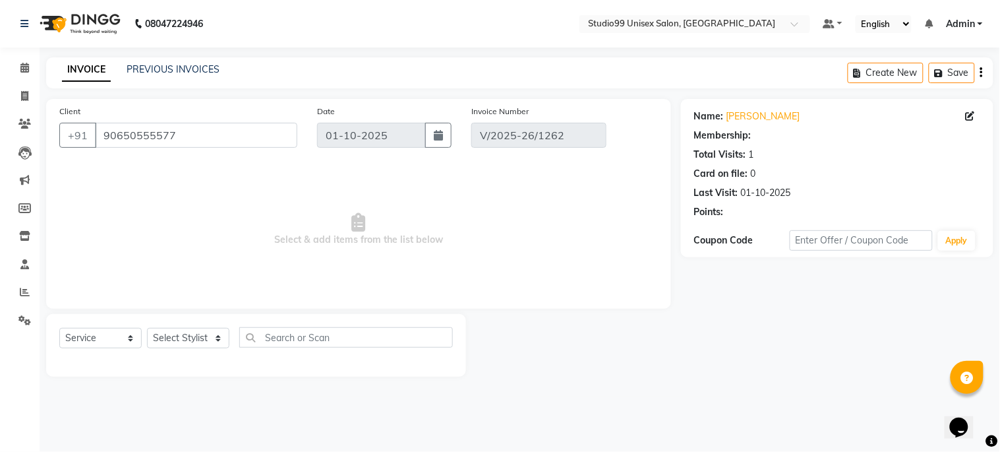
select select "1: Object"
select select "select"
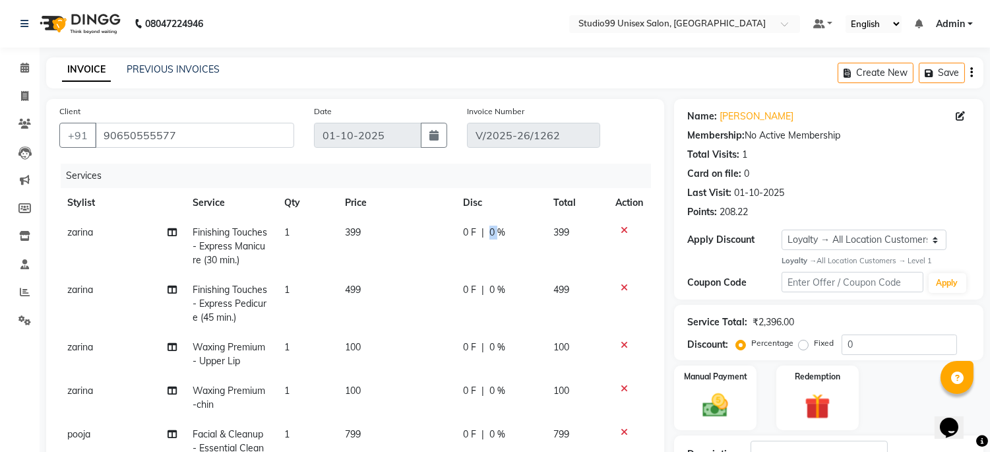
drag, startPoint x: 489, startPoint y: 233, endPoint x: 473, endPoint y: 235, distance: 15.9
click at [473, 235] on div "0 F | 0 %" at bounding box center [500, 233] width 75 height 14
select select "59621"
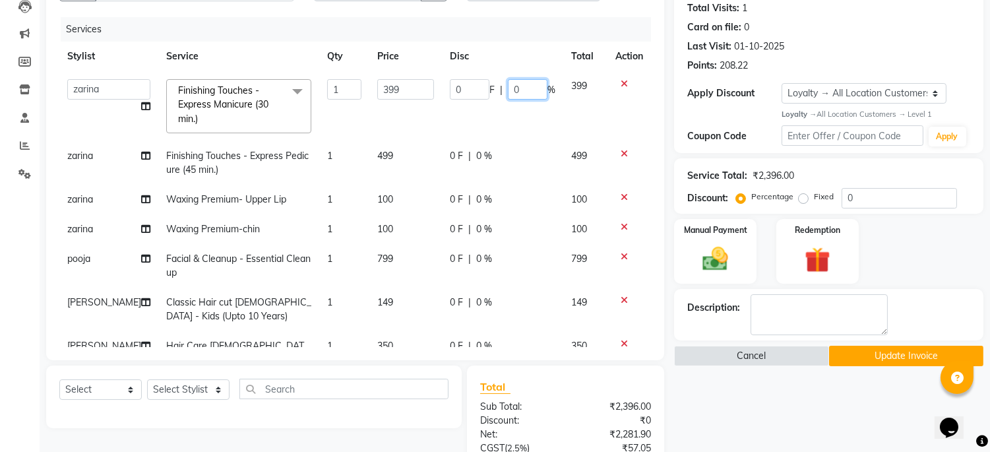
drag, startPoint x: 516, startPoint y: 90, endPoint x: 466, endPoint y: 90, distance: 50.1
click at [466, 90] on div "0 F | 0 %" at bounding box center [503, 89] width 106 height 20
type input "10"
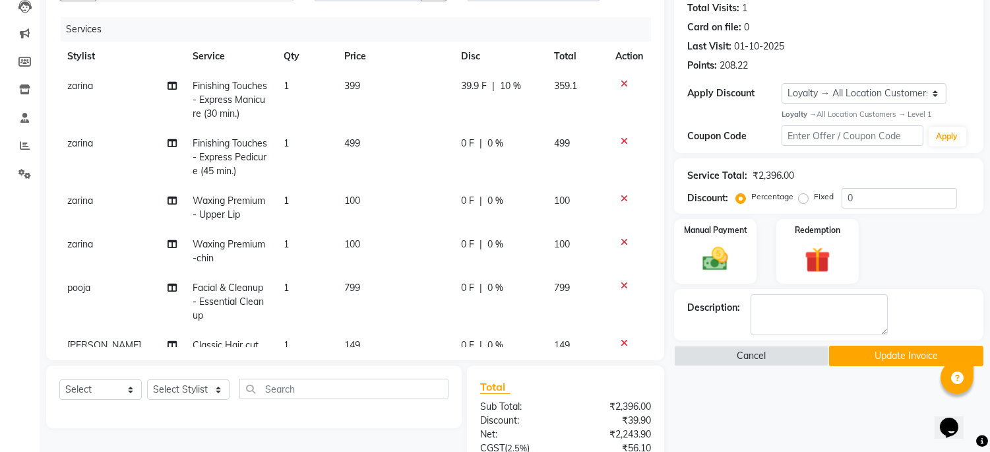
click at [483, 152] on td "0 F | 0 %" at bounding box center [500, 157] width 92 height 57
select select "59621"
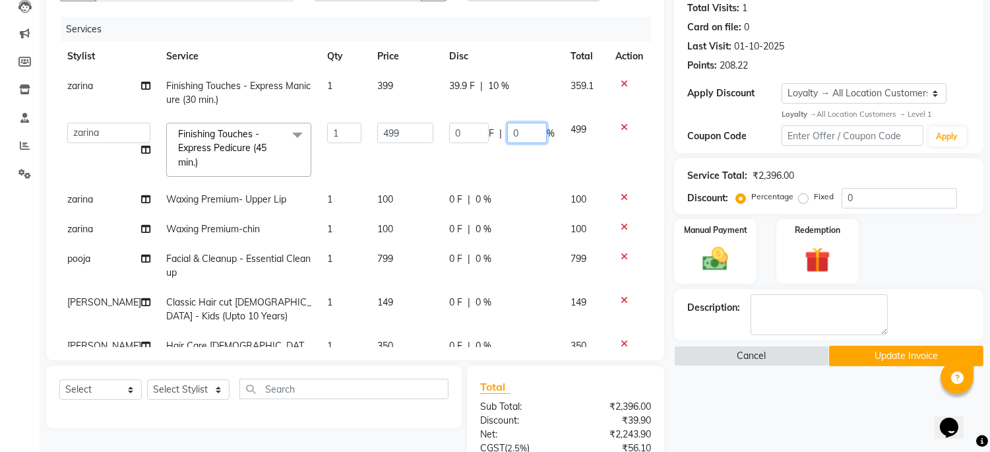
drag, startPoint x: 516, startPoint y: 135, endPoint x: 475, endPoint y: 134, distance: 40.9
click at [475, 134] on div "0 F | 0 %" at bounding box center [502, 133] width 106 height 20
type input "10"
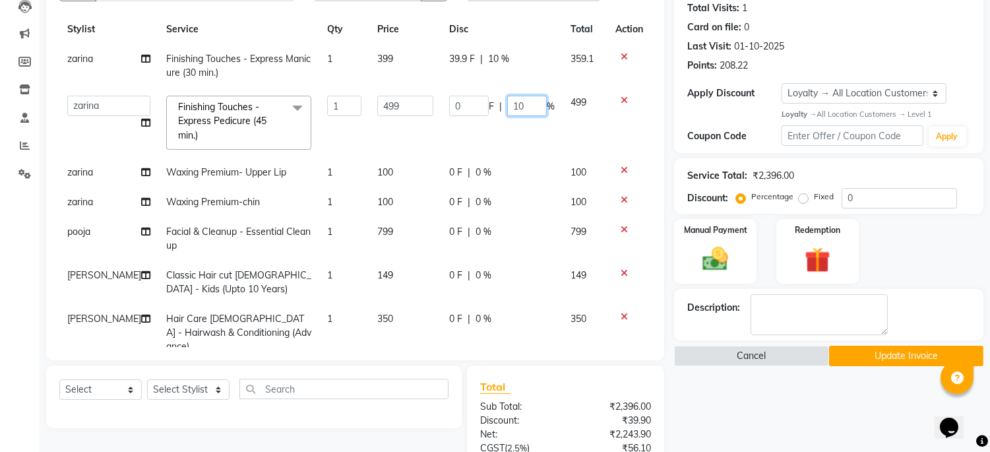
scroll to position [49, 0]
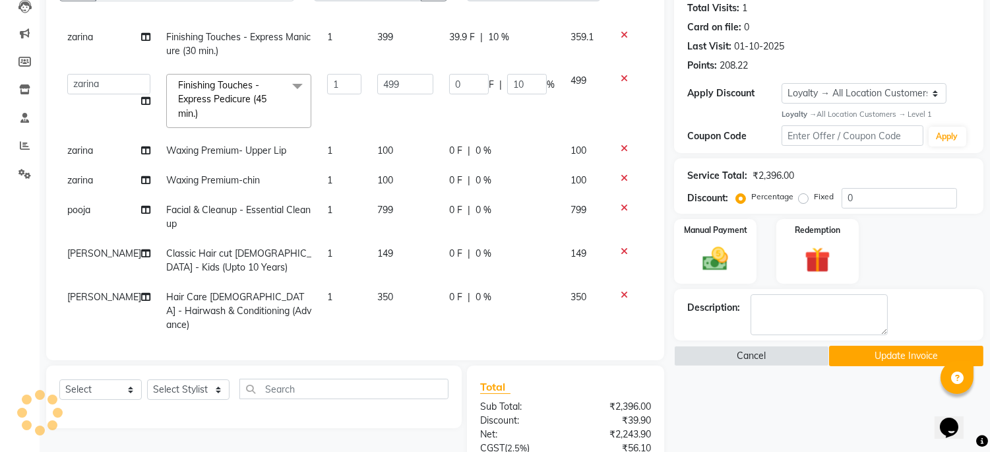
click at [484, 330] on div "Services Stylist Service Qty Price Disc Total Action zarina Finishing Touches -…" at bounding box center [355, 182] width 592 height 330
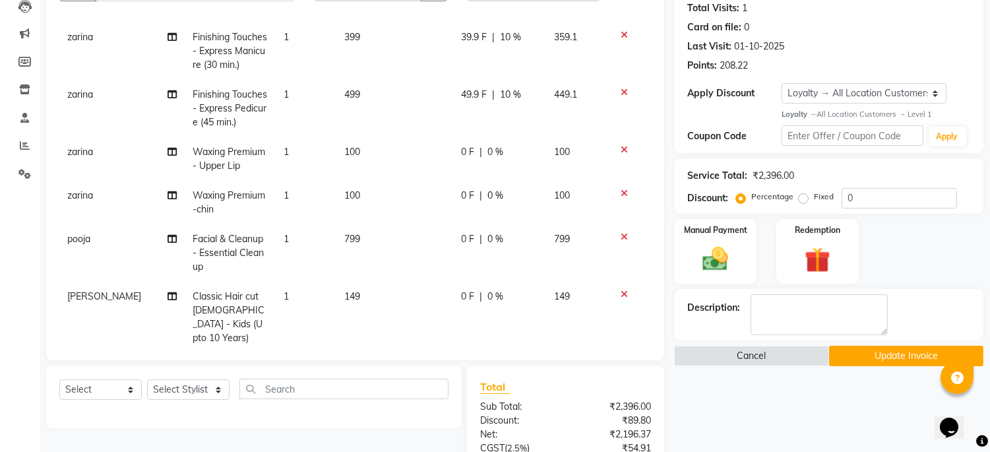
scroll to position [133, 0]
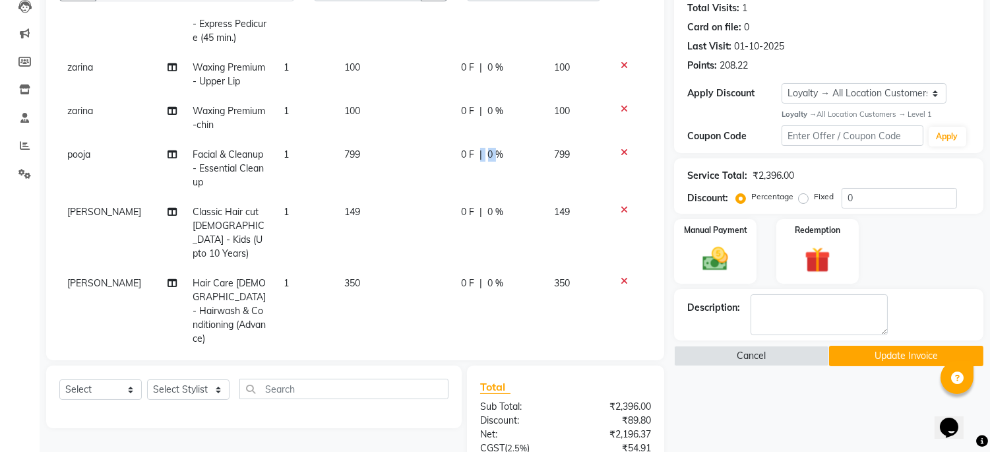
click at [468, 161] on div "0 F | 0 %" at bounding box center [500, 155] width 76 height 14
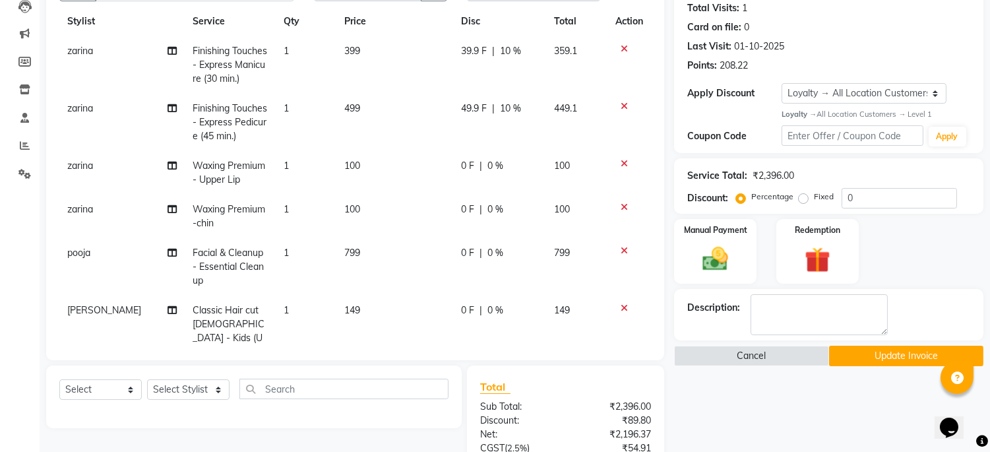
select select "85013"
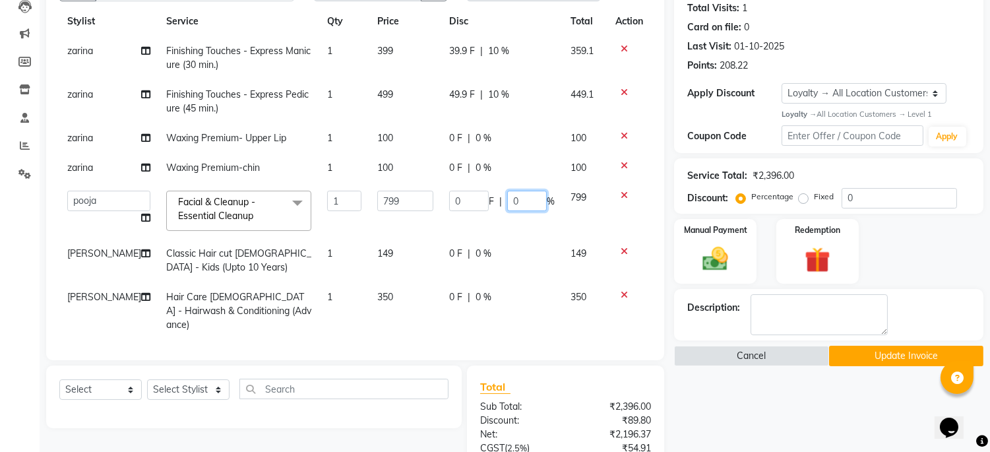
click at [512, 201] on input "0" at bounding box center [527, 201] width 40 height 20
type input "15"
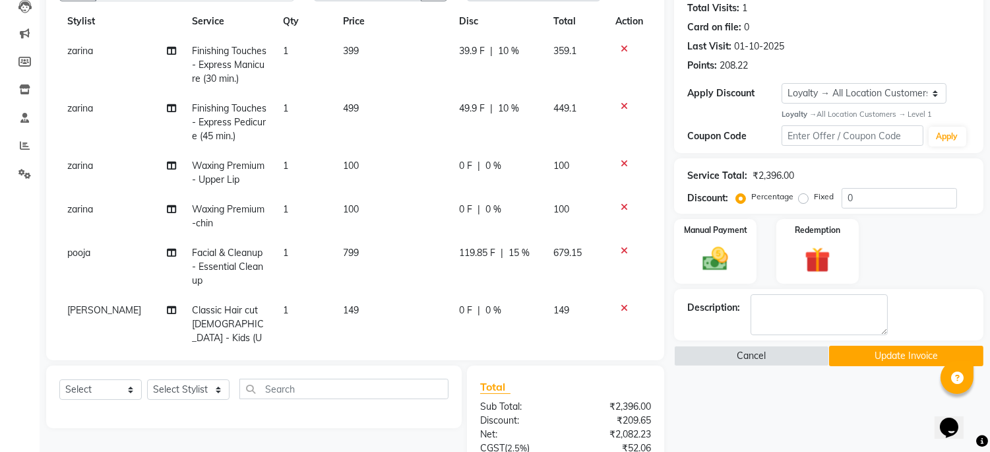
click at [466, 298] on tbody "zarina Finishing Touches - Express Manicure (30 min.) 1 399 39.9 F | 10 % 359.1…" at bounding box center [355, 243] width 592 height 415
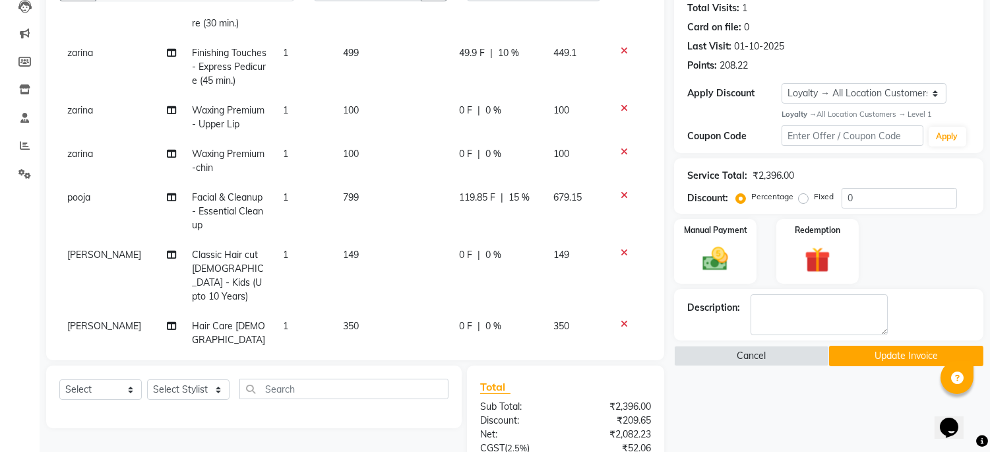
scroll to position [133, 0]
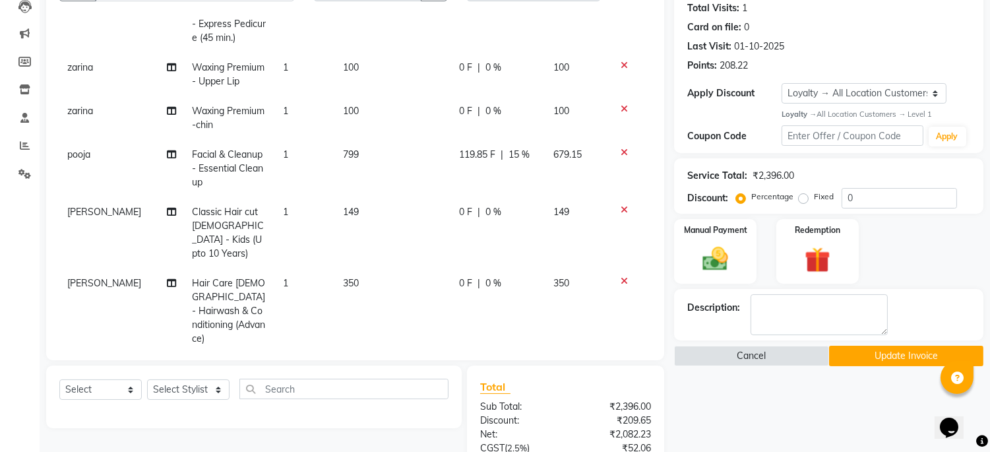
click at [486, 276] on span "0 %" at bounding box center [494, 283] width 16 height 14
select select "45039"
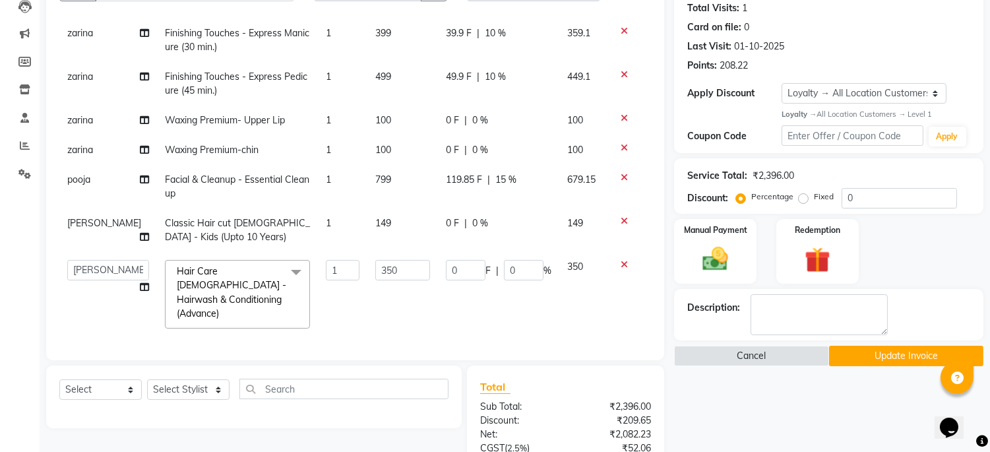
scroll to position [49, 0]
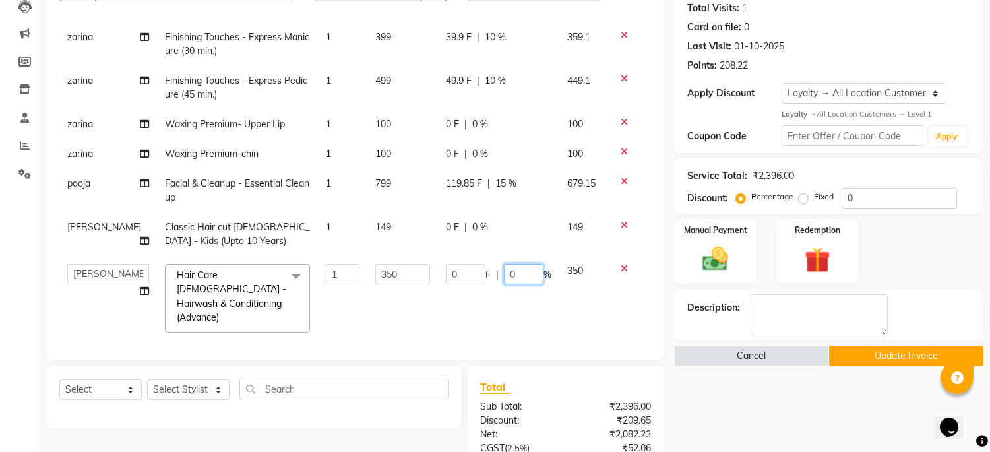
drag, startPoint x: 508, startPoint y: 270, endPoint x: 487, endPoint y: 270, distance: 21.8
click at [487, 270] on div "0 F | 0 %" at bounding box center [499, 274] width 106 height 20
type input "10"
click at [536, 324] on tbody "zarina Finishing Touches - Express Manicure (30 min.) 1 399 39.9 F | 10 % 359.1…" at bounding box center [355, 181] width 592 height 318
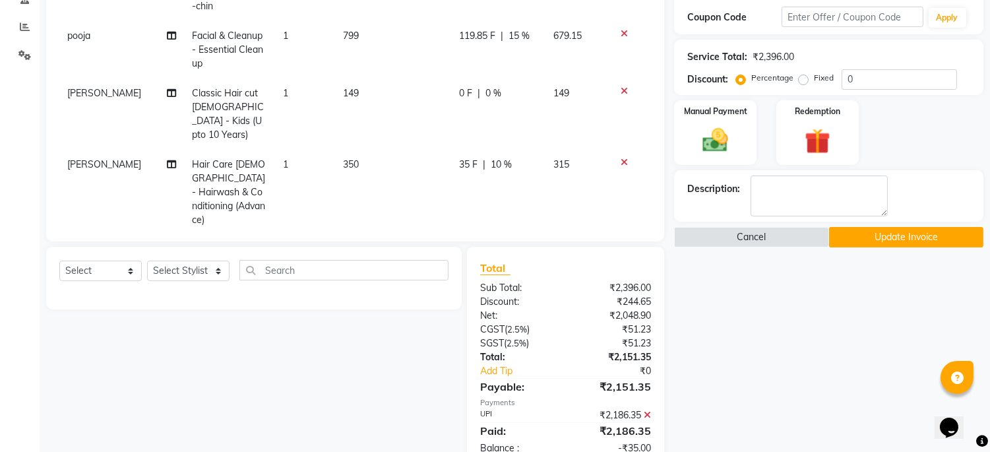
scroll to position [98, 0]
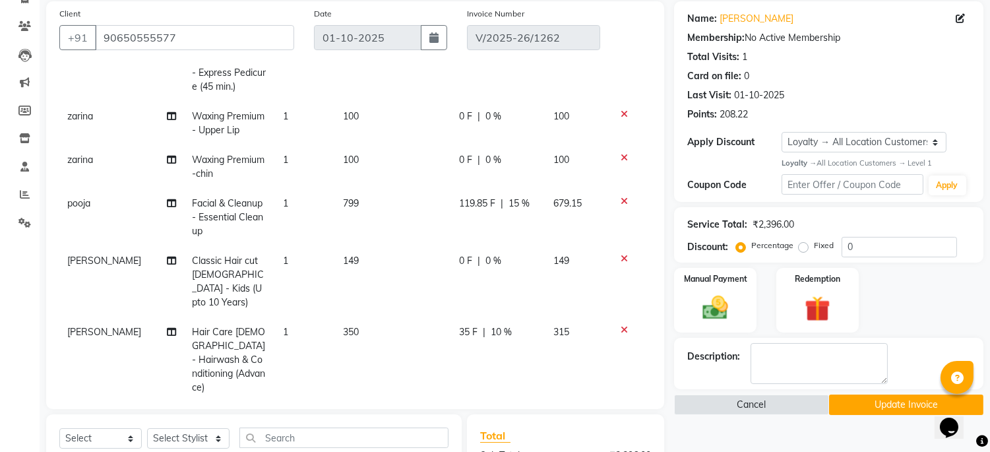
click at [491, 325] on span "10 %" at bounding box center [501, 332] width 21 height 14
select select "45039"
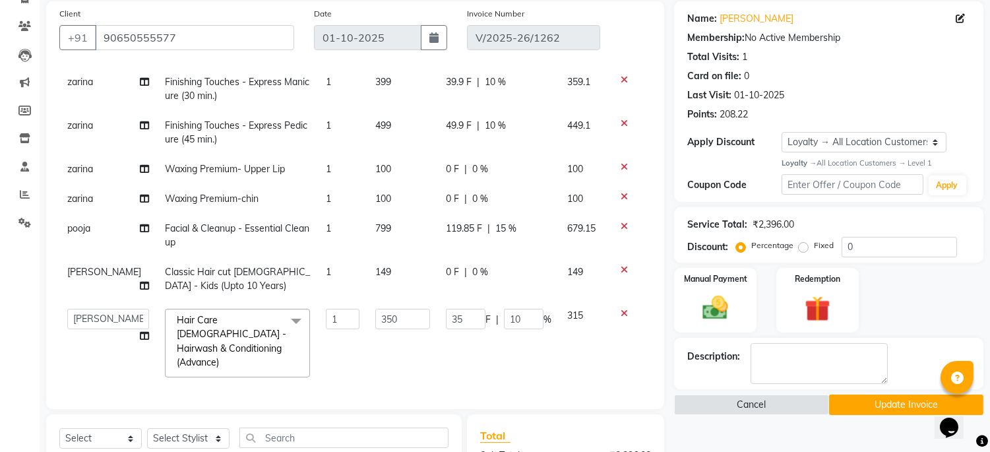
scroll to position [49, 0]
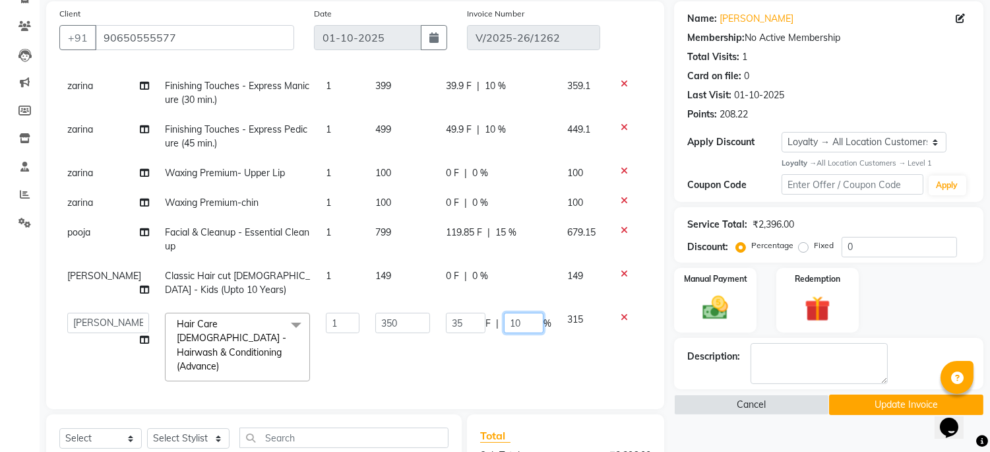
drag, startPoint x: 518, startPoint y: 321, endPoint x: 439, endPoint y: 313, distance: 79.5
click at [446, 313] on div "35 F | 10 %" at bounding box center [499, 323] width 106 height 20
type input "0"
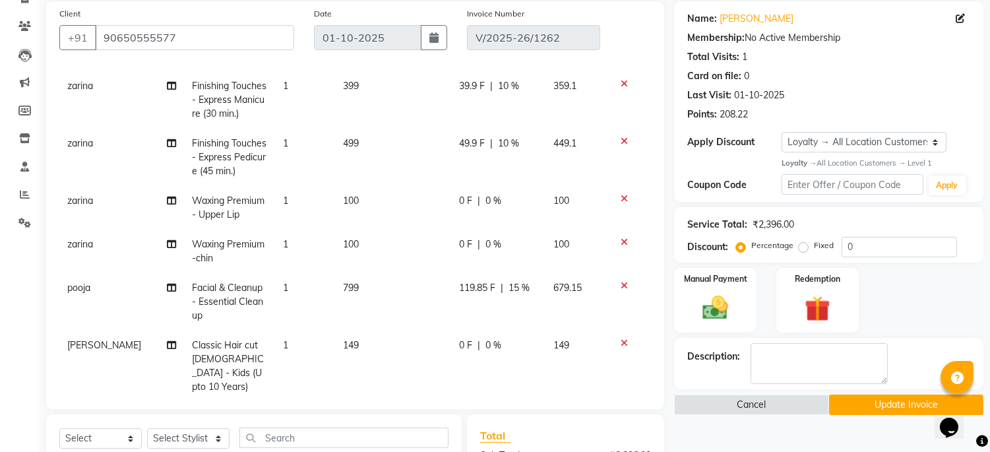
click at [433, 367] on tbody "zarina Finishing Touches - Express Manicure (30 min.) 1 399 39.9 F | 10 % 359.1…" at bounding box center [355, 278] width 592 height 415
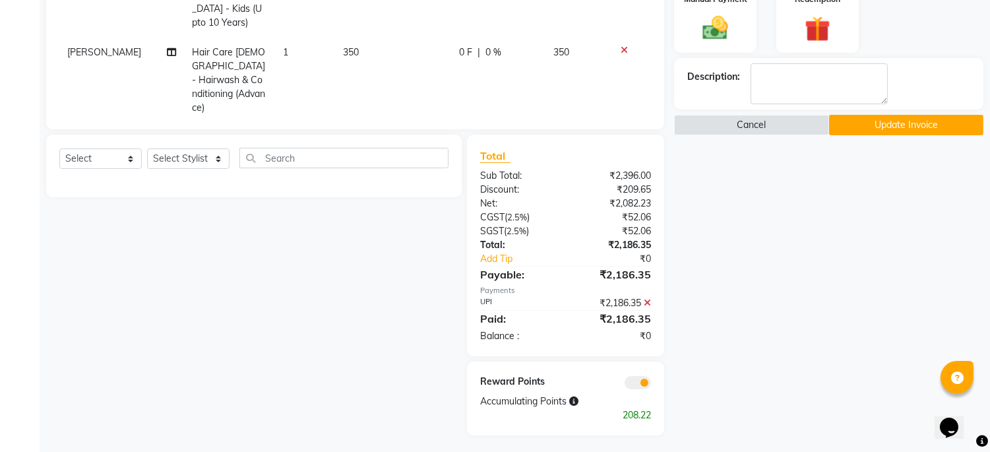
scroll to position [380, 0]
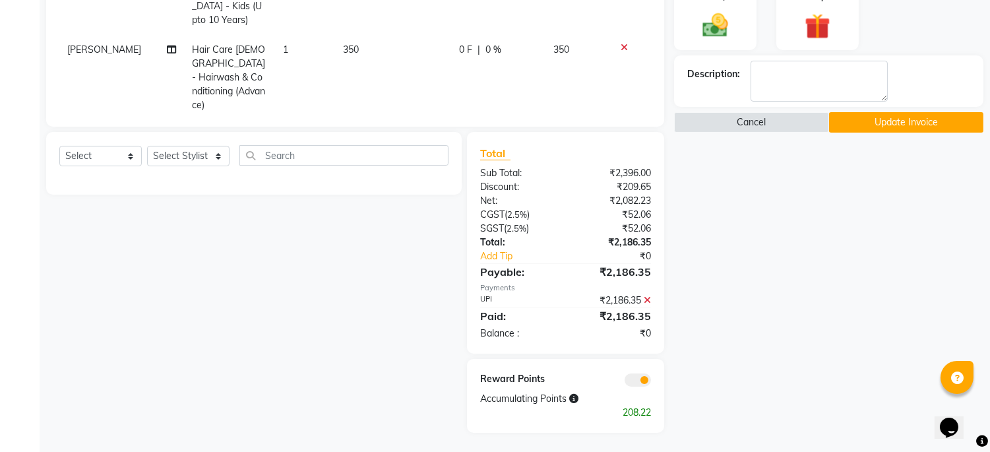
click at [882, 125] on button "Update Invoice" at bounding box center [906, 122] width 154 height 20
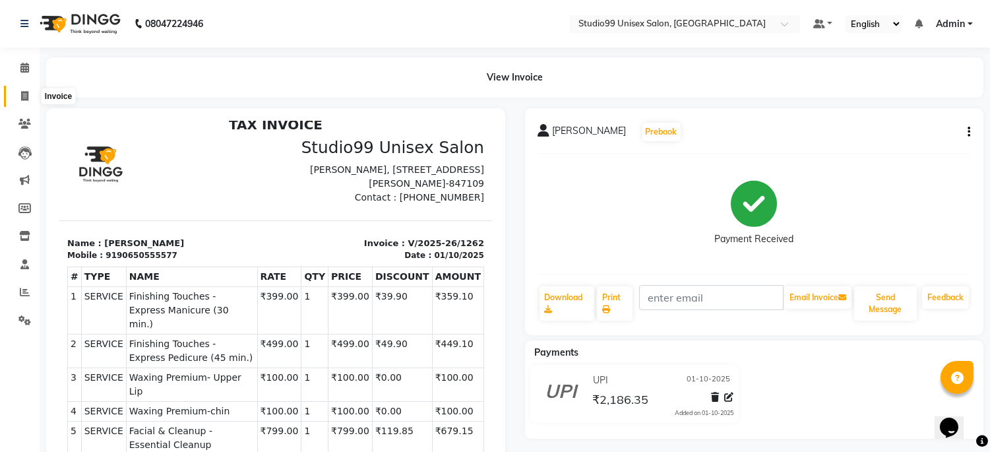
click at [21, 94] on icon at bounding box center [24, 96] width 7 height 10
select select "service"
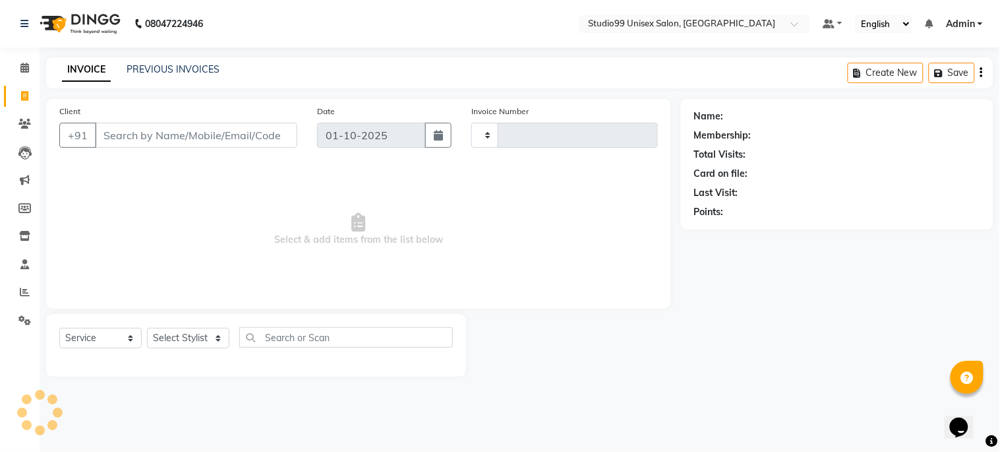
type input "1263"
select select "6061"
